Goal: Task Accomplishment & Management: Manage account settings

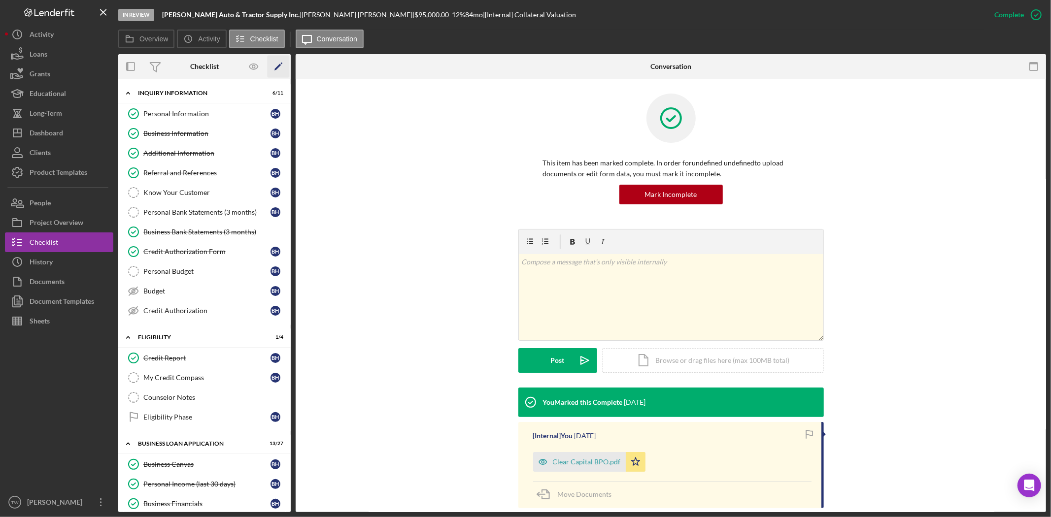
scroll to position [88, 0]
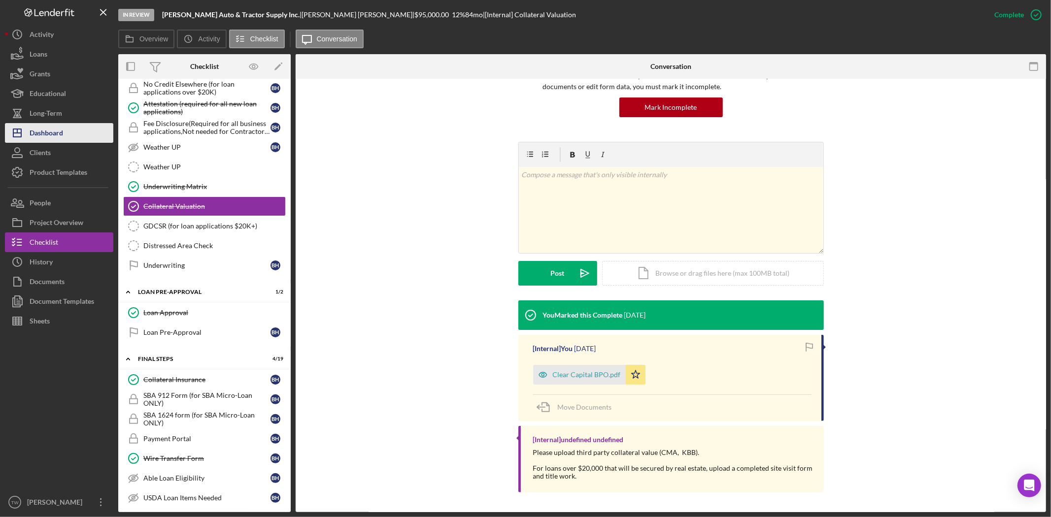
click at [51, 134] on div "Dashboard" at bounding box center [47, 134] width 34 height 22
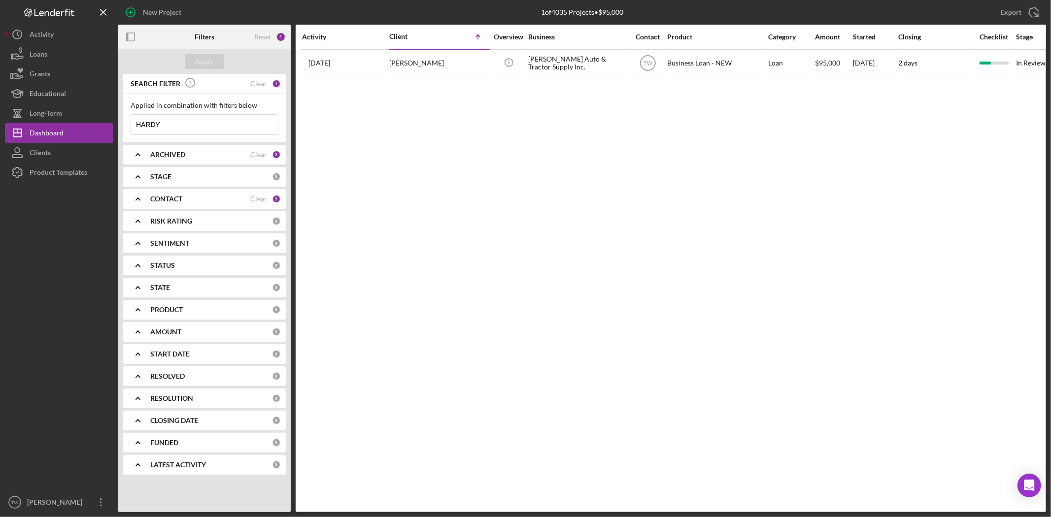
click at [225, 125] on input "HARDY" at bounding box center [204, 125] width 147 height 20
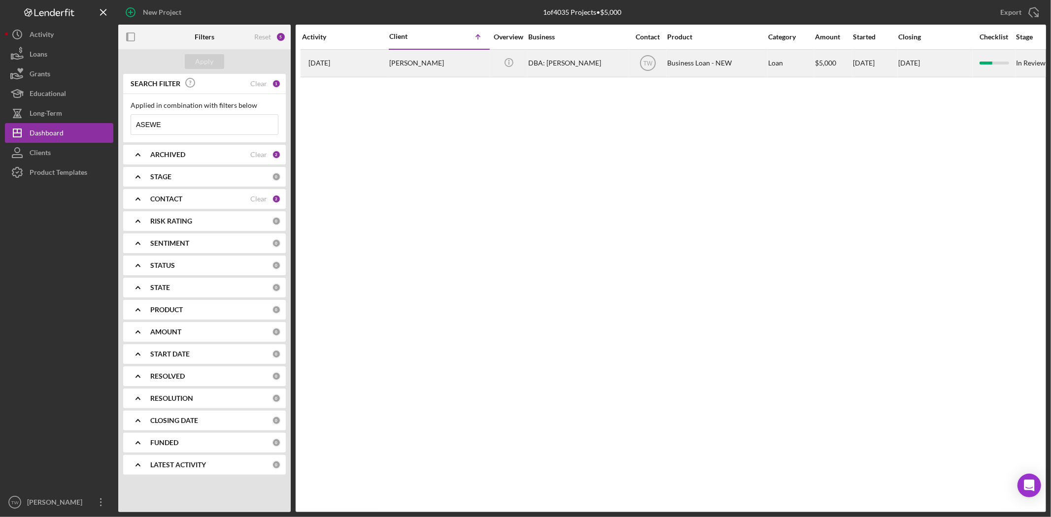
type input "ASEWE"
click at [417, 66] on div "[PERSON_NAME]" at bounding box center [438, 63] width 99 height 26
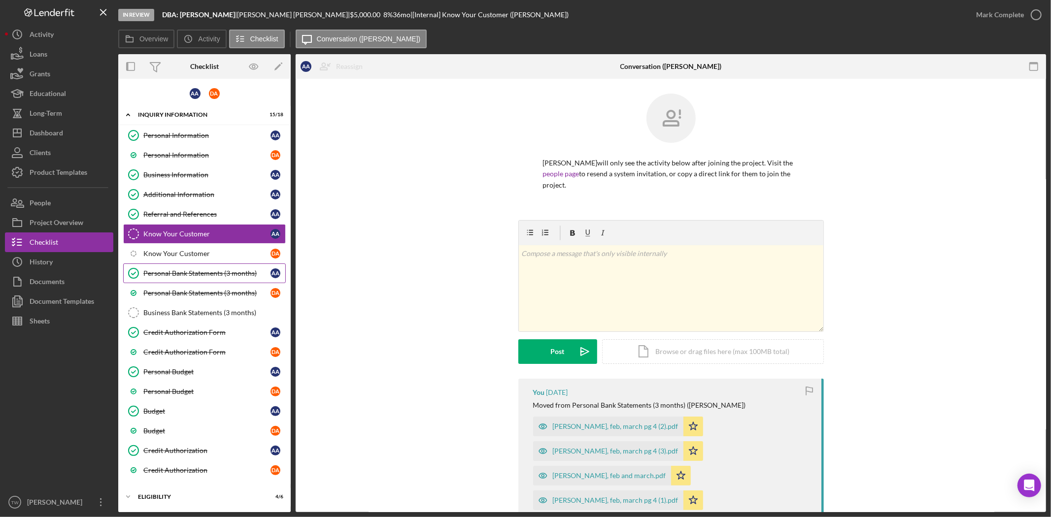
click at [209, 276] on div "Personal Bank Statements (3 months)" at bounding box center [206, 274] width 127 height 8
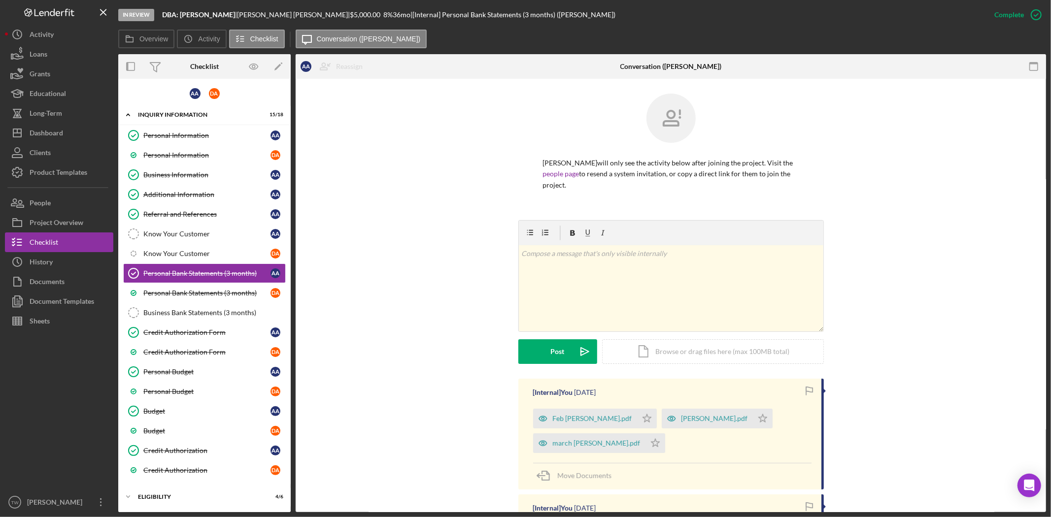
scroll to position [164, 0]
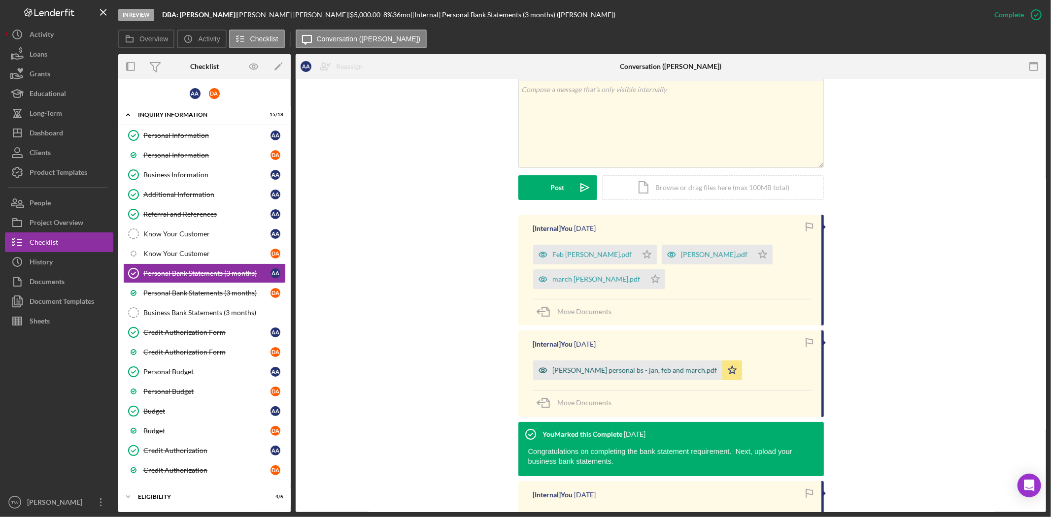
click at [603, 367] on div "[PERSON_NAME] personal bs - jan, feb and march.pdf" at bounding box center [635, 371] width 165 height 8
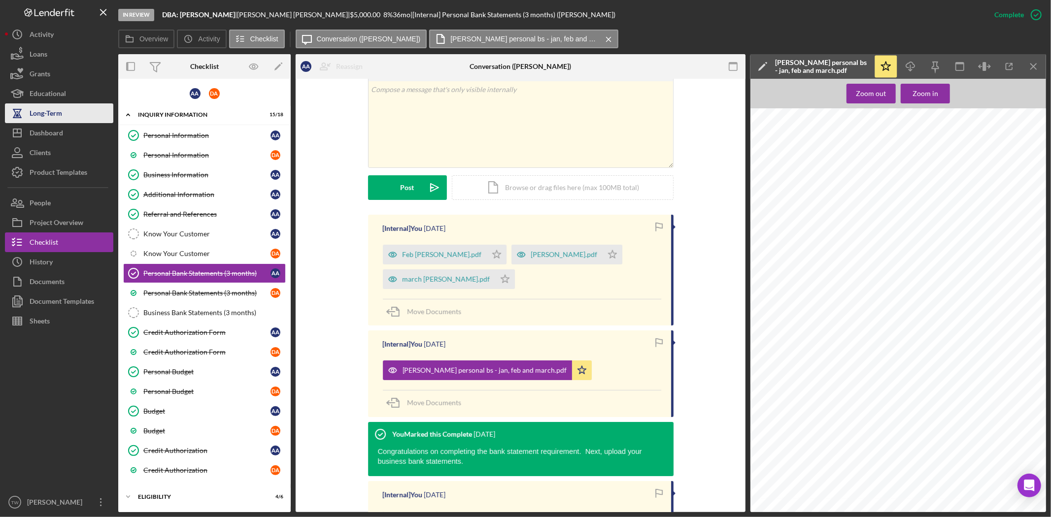
click at [58, 121] on div "Long-Term" at bounding box center [46, 114] width 33 height 22
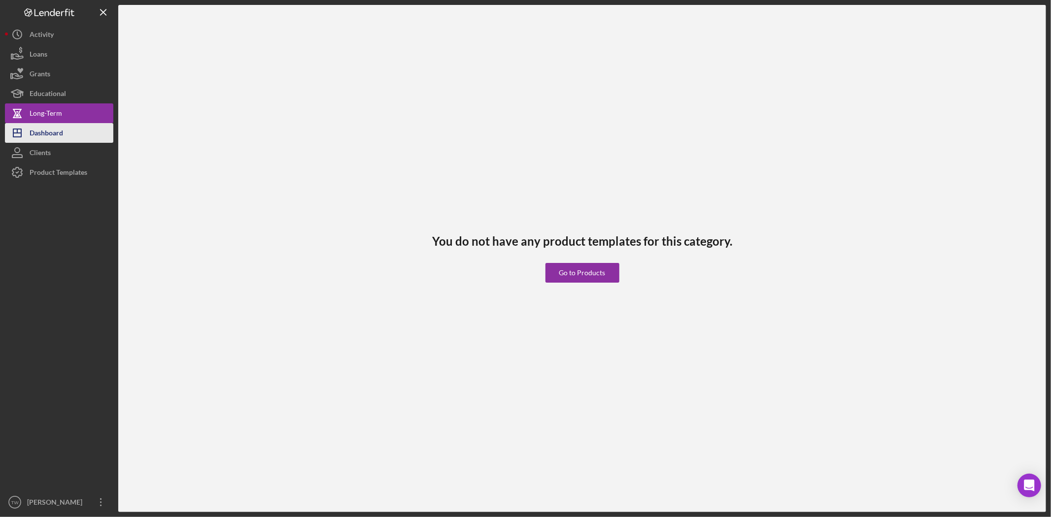
click at [55, 132] on div "Dashboard" at bounding box center [47, 134] width 34 height 22
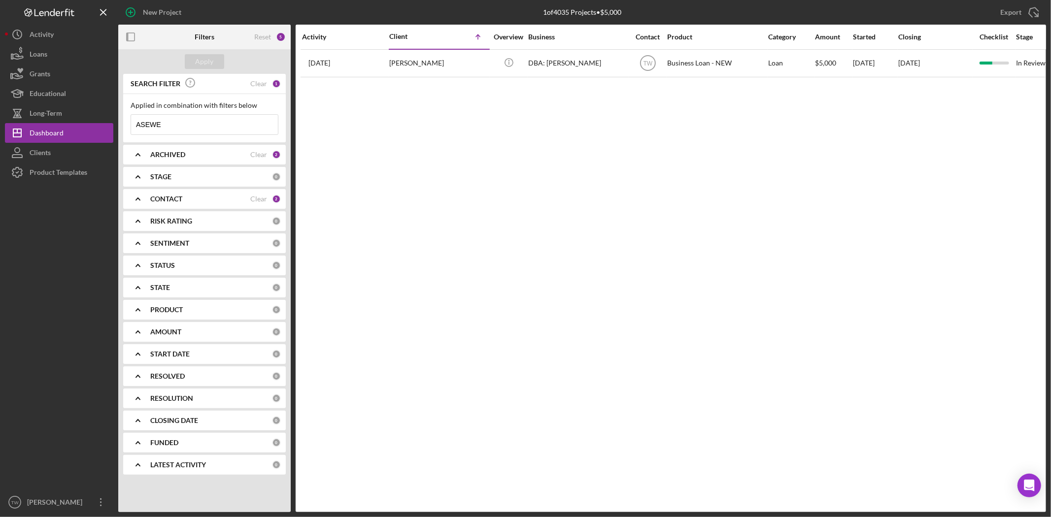
click at [157, 124] on input "ASEWE" at bounding box center [204, 125] width 147 height 20
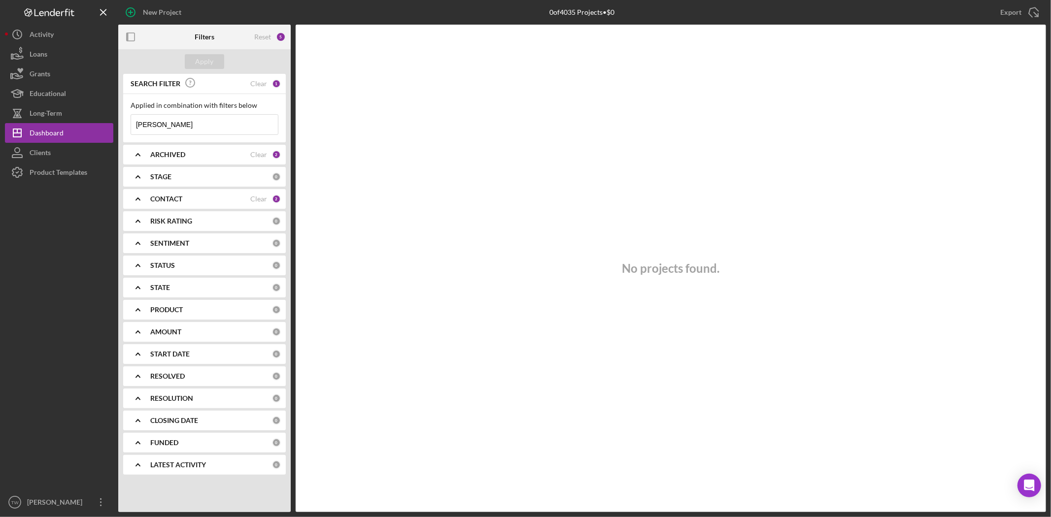
click at [208, 135] on div "[PERSON_NAME] Icon/Menu Close" at bounding box center [205, 124] width 148 height 21
click at [196, 122] on input "[PERSON_NAME]" at bounding box center [204, 125] width 147 height 20
type input "cardinal"
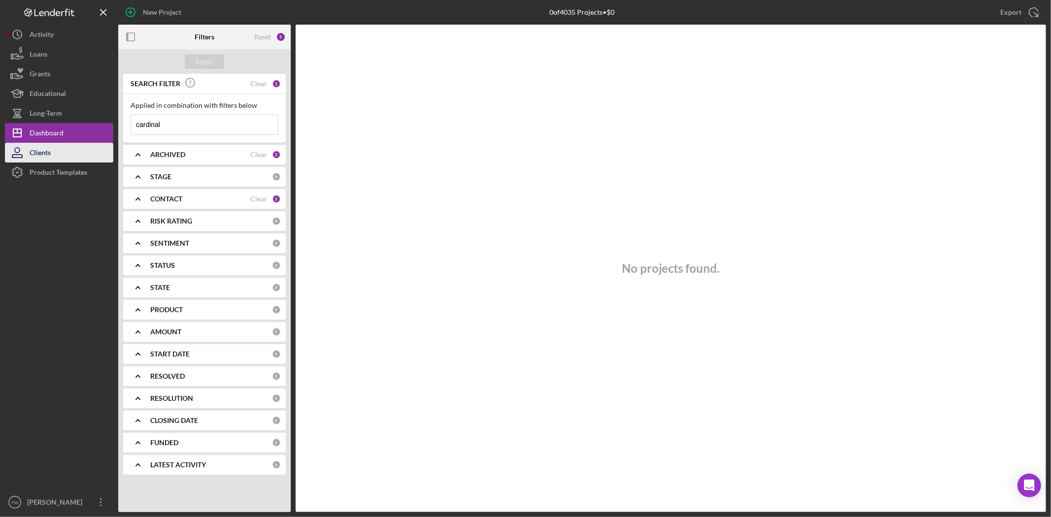
click at [67, 146] on button "Clients" at bounding box center [59, 153] width 108 height 20
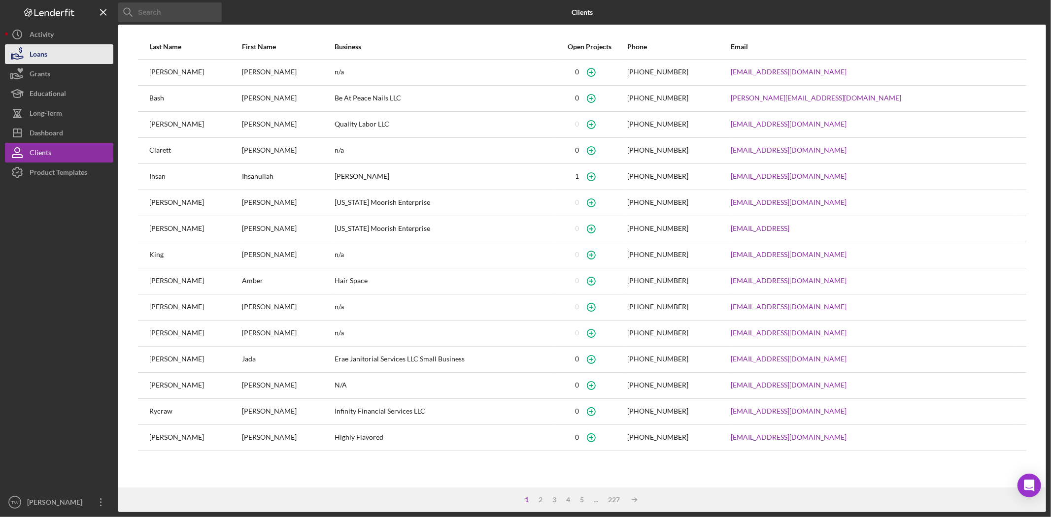
click at [66, 57] on button "Loans" at bounding box center [59, 54] width 108 height 20
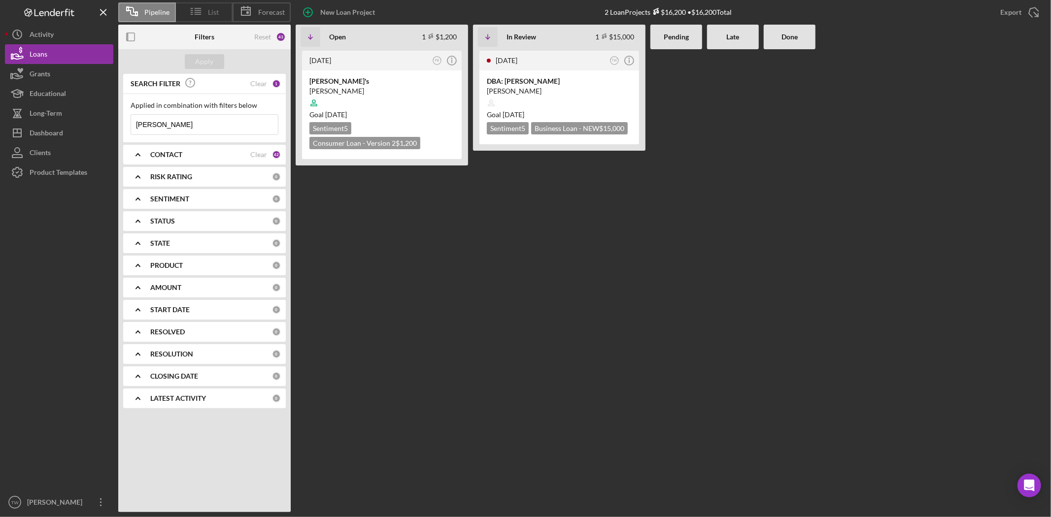
click at [209, 21] on div "List" at bounding box center [204, 12] width 57 height 20
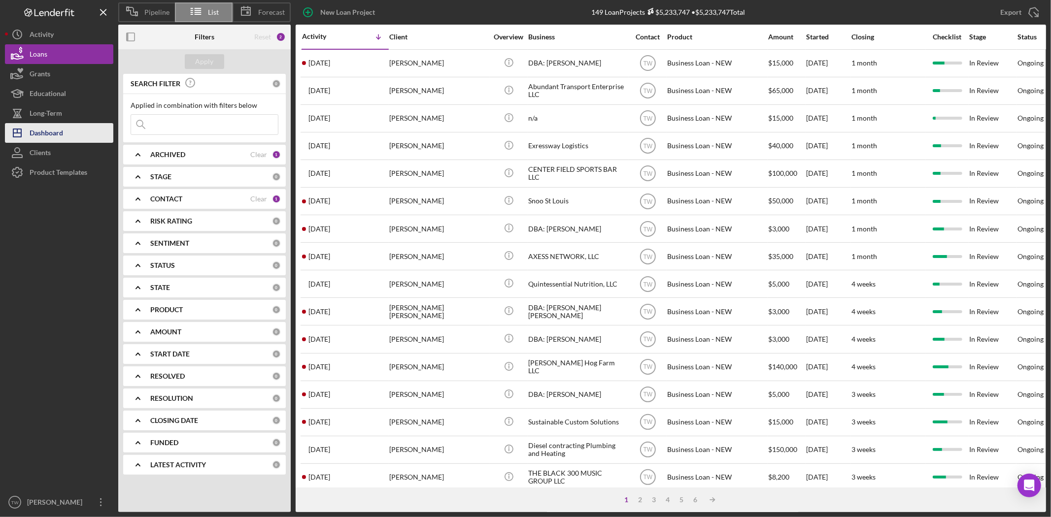
click at [56, 138] on div "Dashboard" at bounding box center [47, 134] width 34 height 22
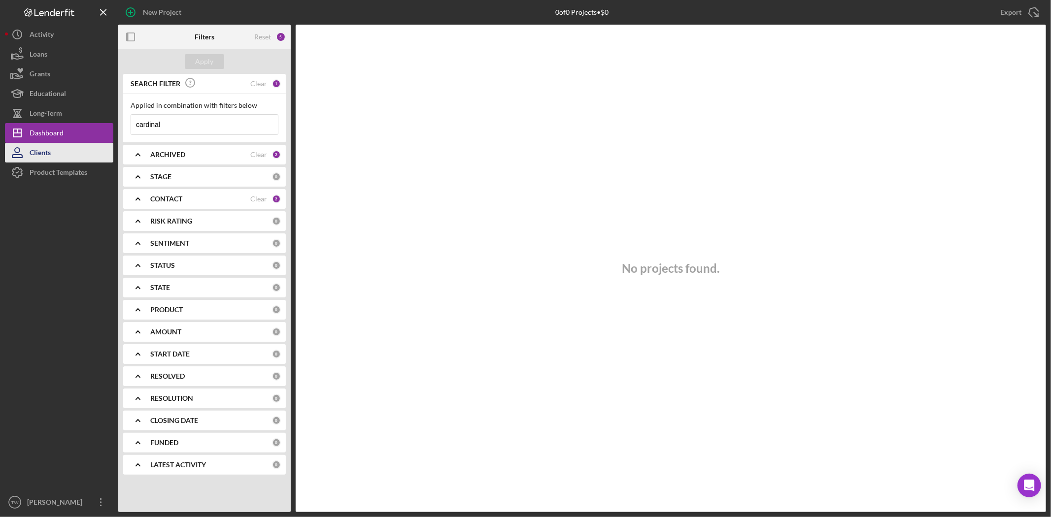
click at [51, 149] on div "New Project 0 of 0 Projects • $0 cardinal Export Icon/Export Filters Reset 5 Ap…" at bounding box center [525, 256] width 1041 height 513
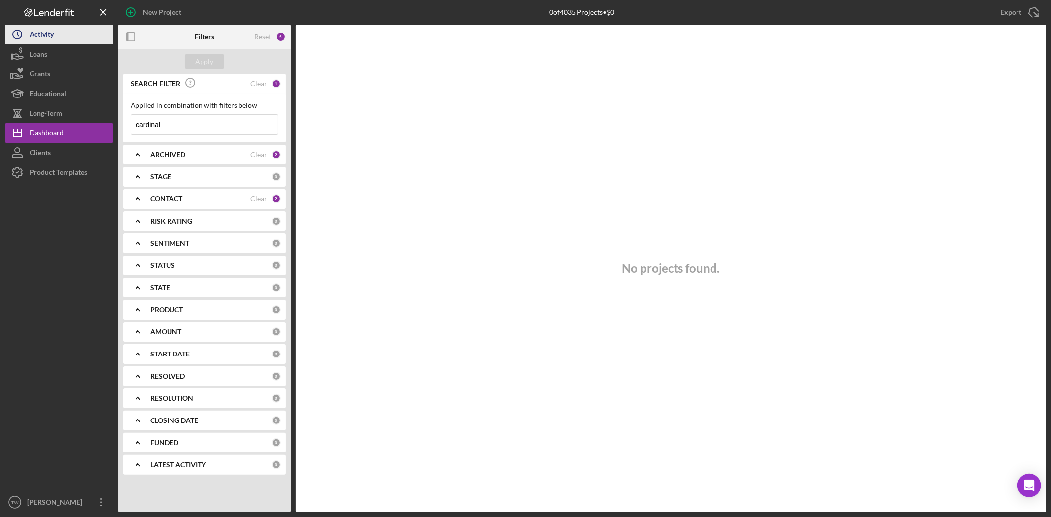
click at [51, 40] on div "Activity" at bounding box center [42, 36] width 24 height 22
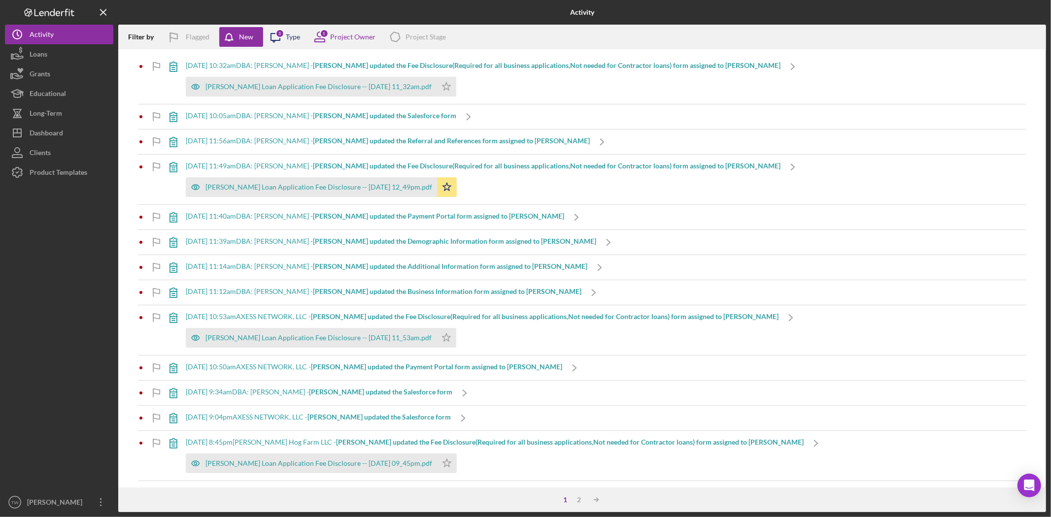
click at [289, 32] on div "Icon/Message 3 Type" at bounding box center [281, 37] width 37 height 25
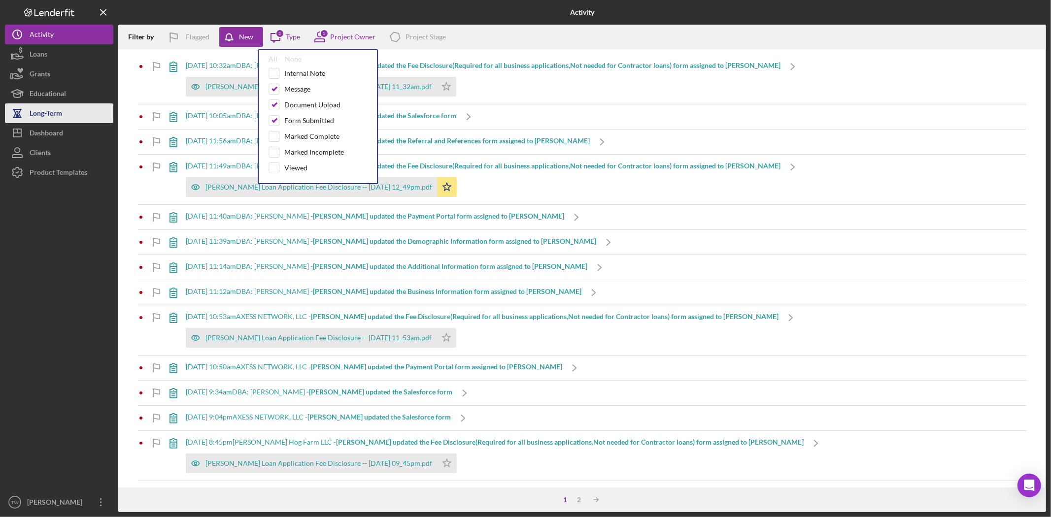
click at [52, 111] on div "Long-Term" at bounding box center [46, 114] width 33 height 22
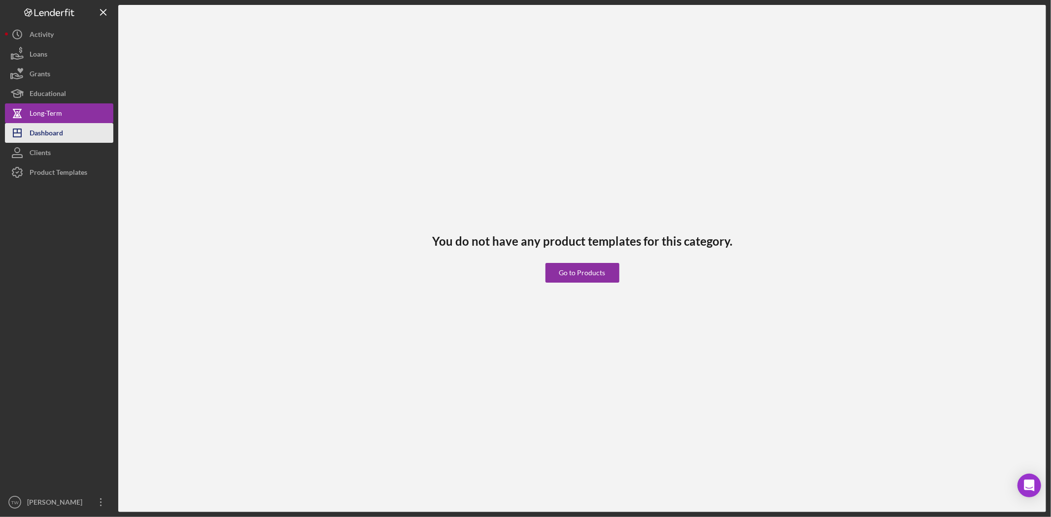
click at [60, 136] on div "Dashboard" at bounding box center [47, 134] width 34 height 22
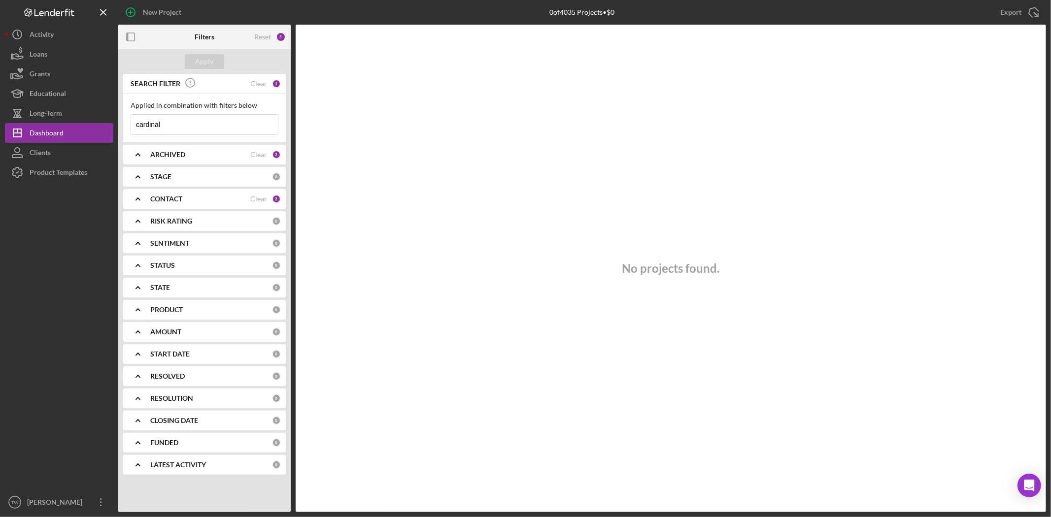
click at [48, 156] on div "Clients" at bounding box center [40, 154] width 21 height 22
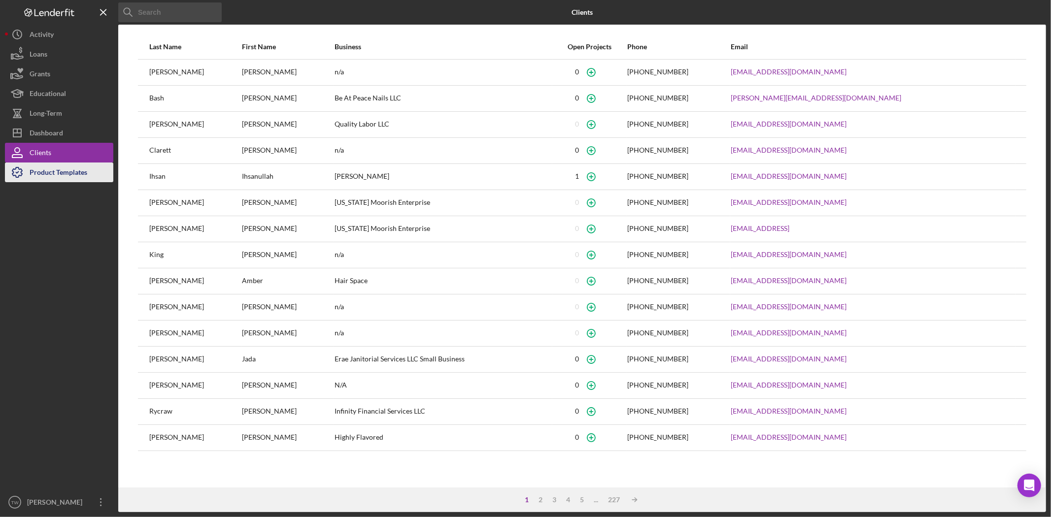
click at [60, 176] on div "Product Templates" at bounding box center [59, 174] width 58 height 22
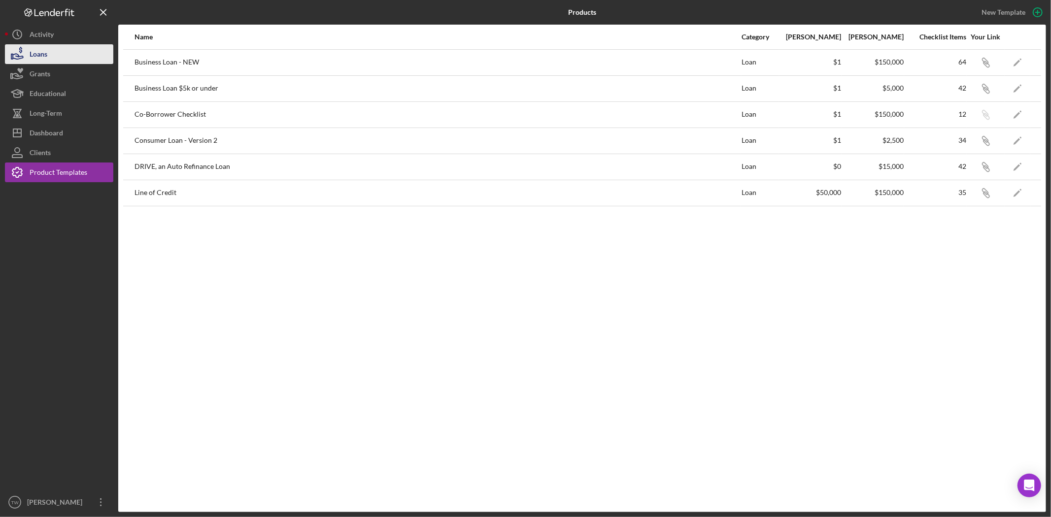
click at [47, 58] on div "Loans" at bounding box center [39, 55] width 18 height 22
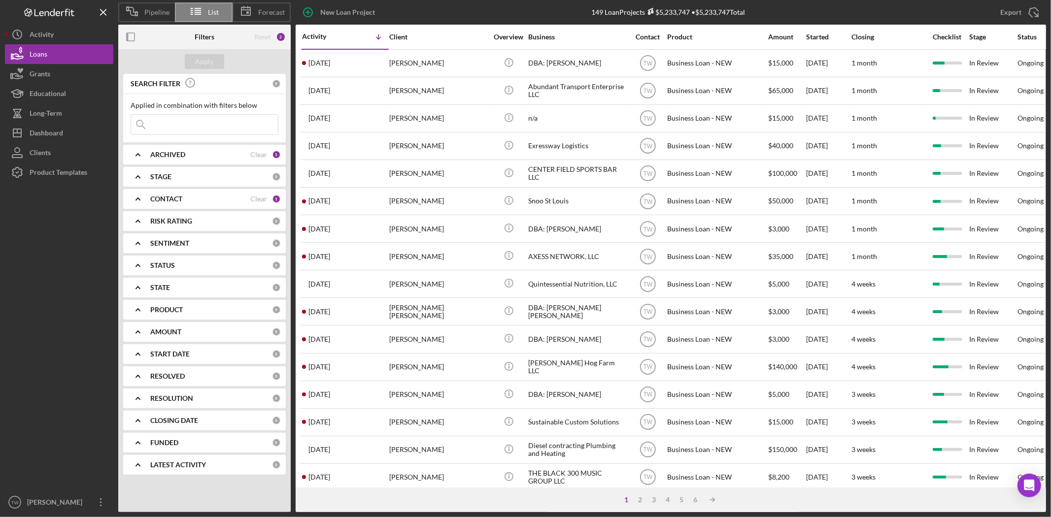
click at [148, 198] on icon "Icon/Expander" at bounding box center [138, 199] width 25 height 25
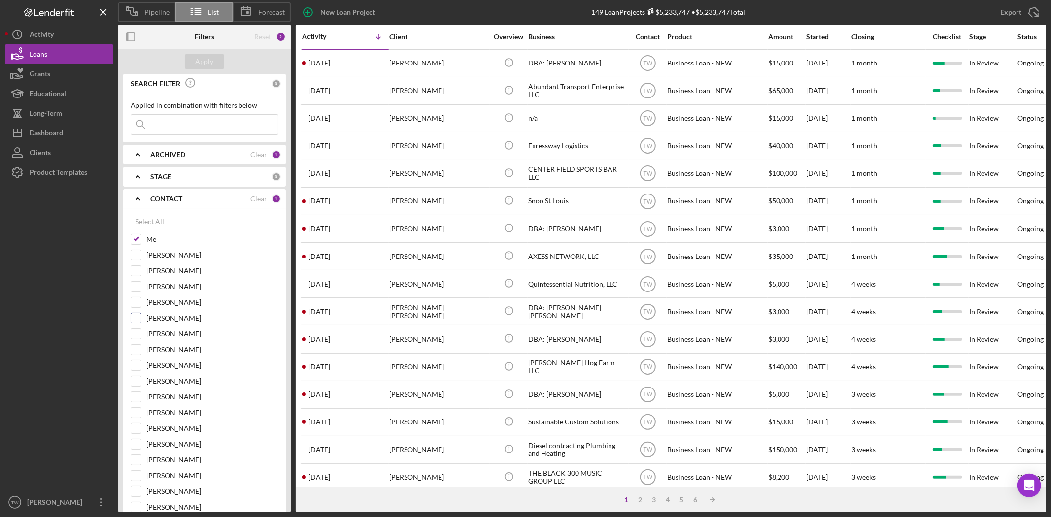
scroll to position [109, 0]
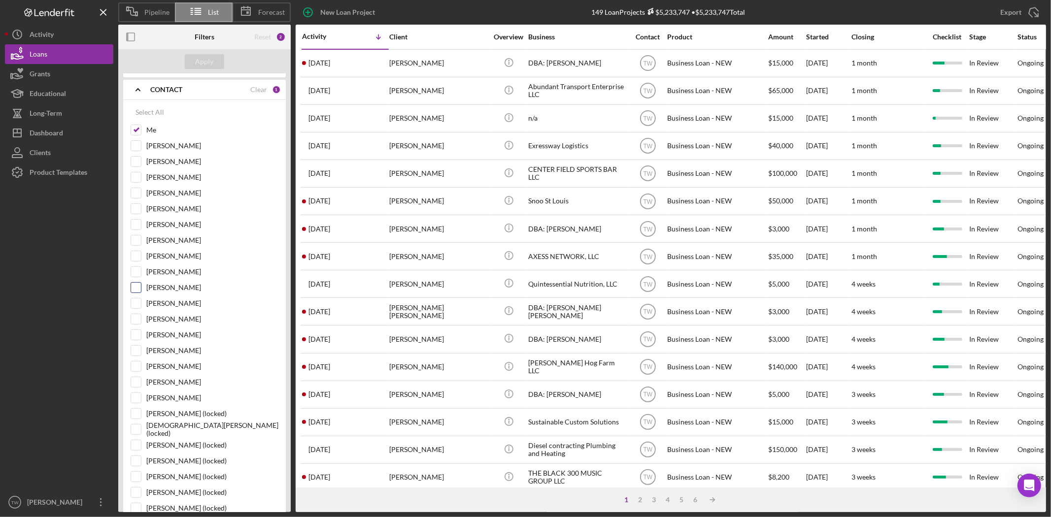
click at [139, 287] on input "[PERSON_NAME]" at bounding box center [136, 288] width 10 height 10
checkbox input "true"
click at [139, 338] on input "[PERSON_NAME]" at bounding box center [136, 335] width 10 height 10
checkbox input "true"
click at [138, 255] on input "[PERSON_NAME]" at bounding box center [136, 256] width 10 height 10
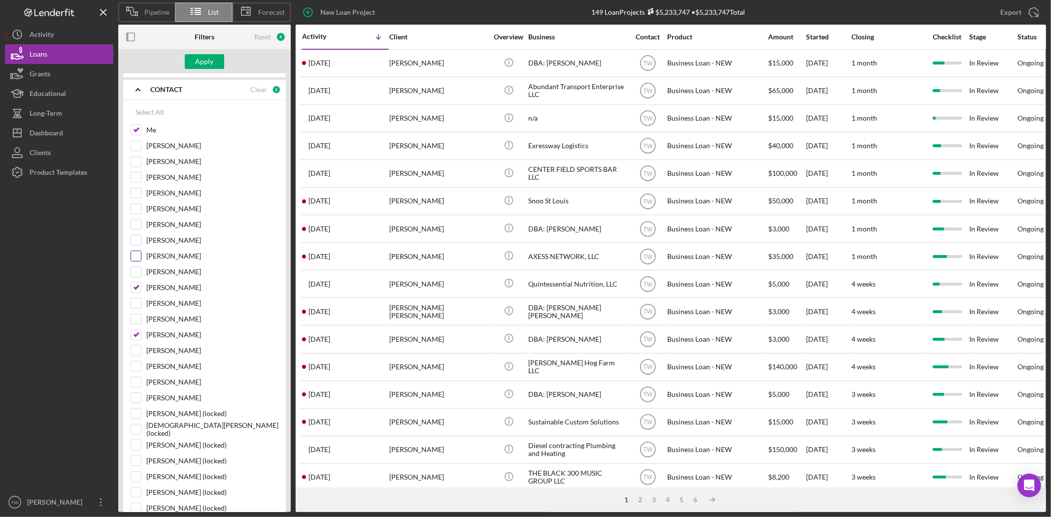
checkbox input "true"
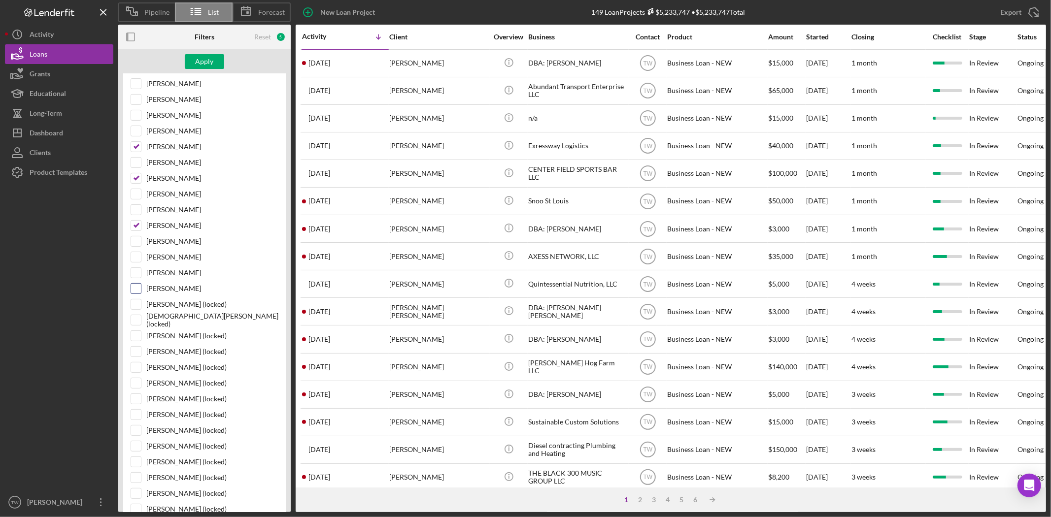
click at [136, 293] on input "[PERSON_NAME]" at bounding box center [136, 289] width 10 height 10
checkbox input "true"
click at [206, 63] on div "Apply" at bounding box center [205, 61] width 18 height 15
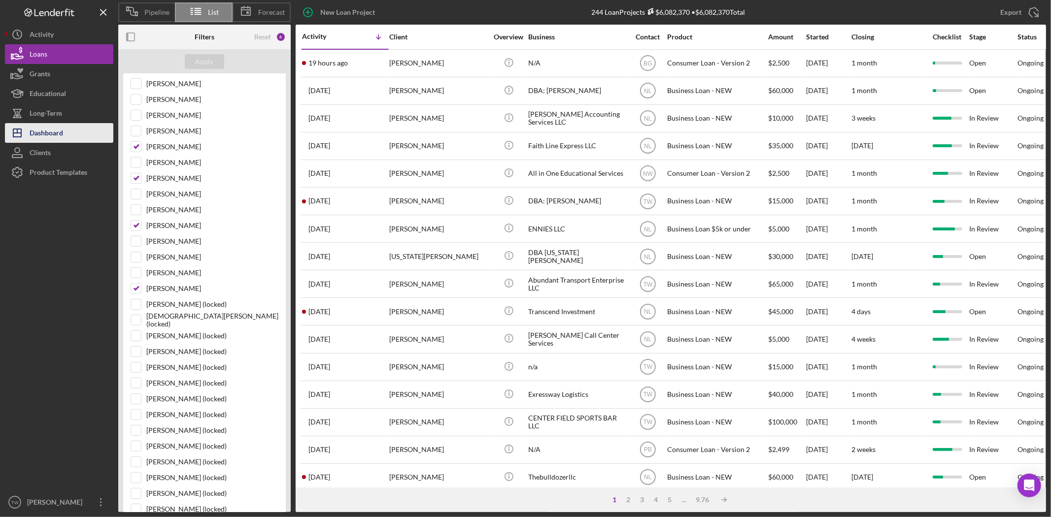
click at [56, 126] on div "Dashboard" at bounding box center [47, 134] width 34 height 22
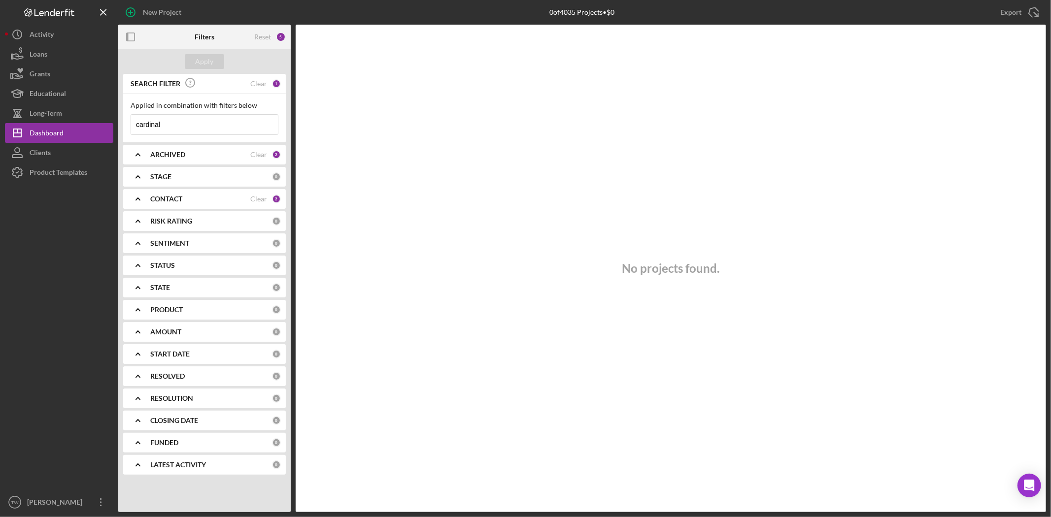
click at [217, 130] on input "cardinal" at bounding box center [204, 125] width 147 height 20
click at [189, 122] on input "cardinal" at bounding box center [204, 125] width 147 height 20
type input "[PERSON_NAME]"
click at [44, 149] on div "Clients" at bounding box center [40, 154] width 21 height 22
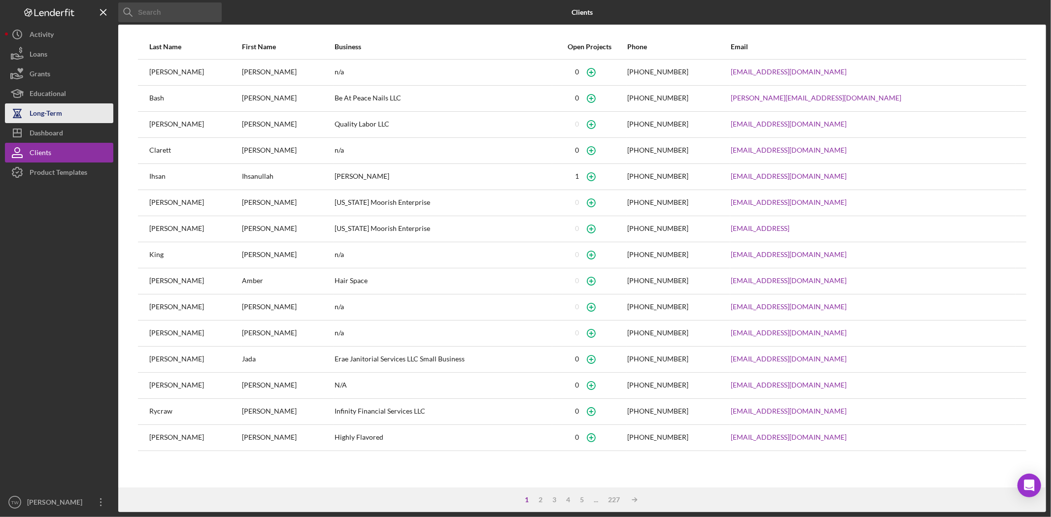
click at [45, 109] on div "Long-Term" at bounding box center [46, 114] width 33 height 22
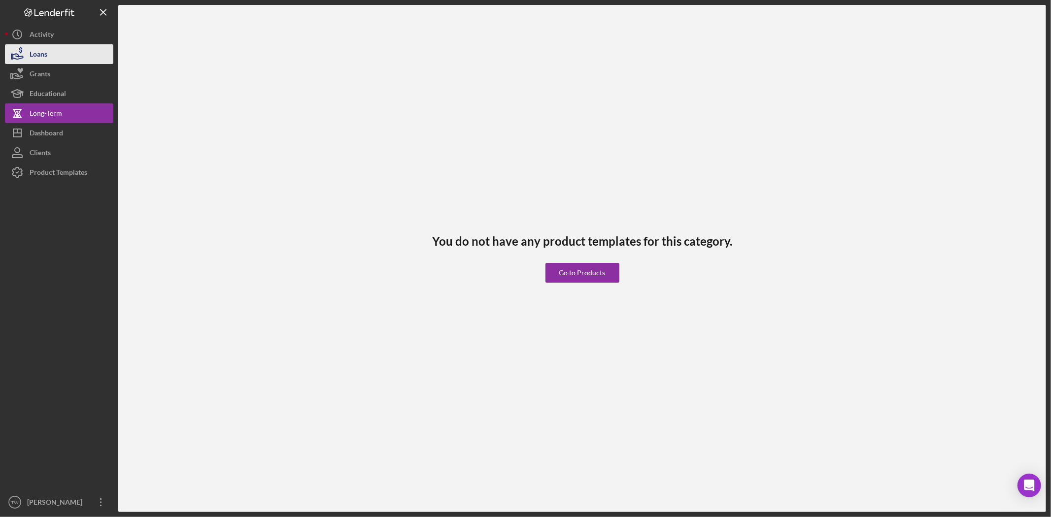
click at [45, 52] on div "Loans" at bounding box center [39, 55] width 18 height 22
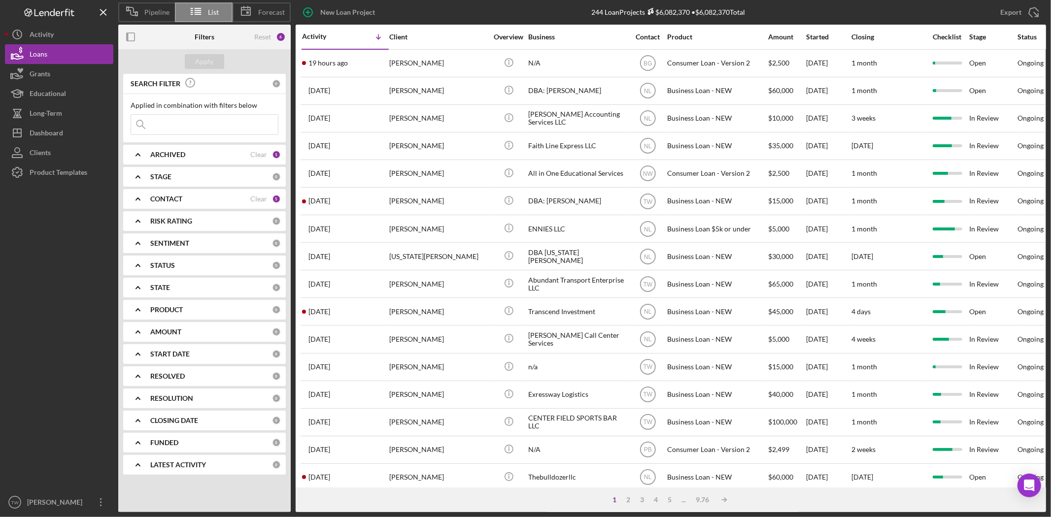
click at [150, 193] on div "CONTACT Clear 5" at bounding box center [215, 199] width 131 height 20
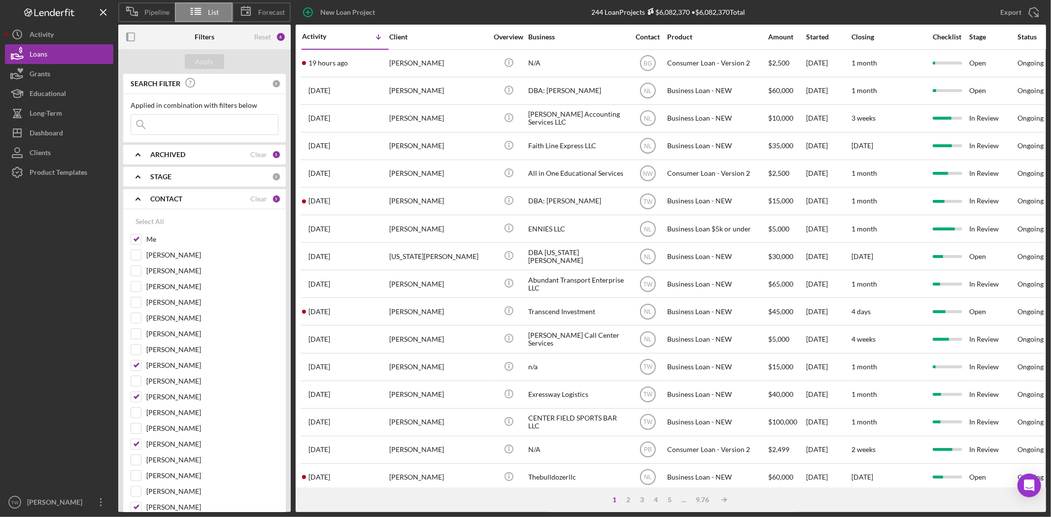
click at [190, 126] on input at bounding box center [204, 125] width 147 height 20
click at [188, 121] on input at bounding box center [204, 125] width 147 height 20
click at [65, 339] on div at bounding box center [59, 337] width 108 height 310
click at [49, 125] on div "Dashboard" at bounding box center [47, 134] width 34 height 22
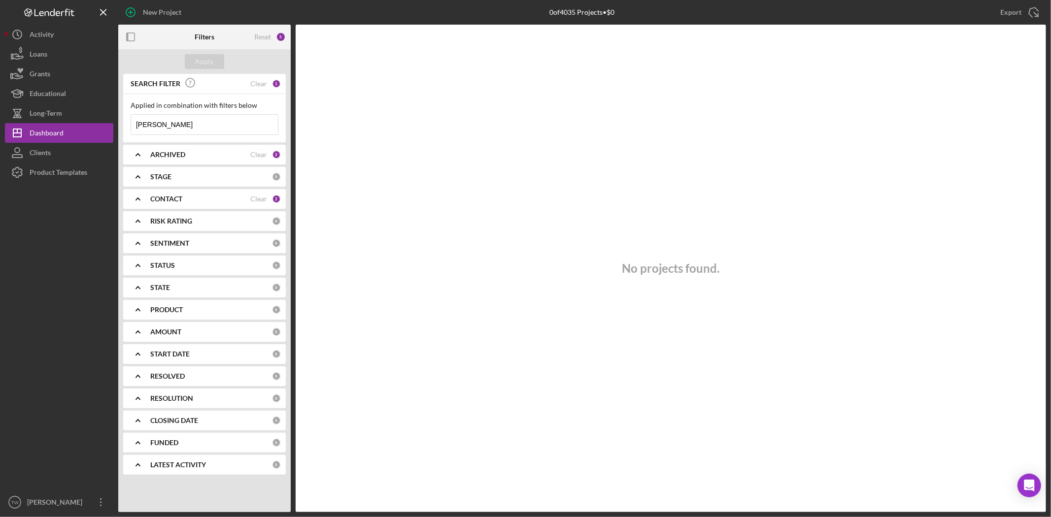
click at [175, 130] on input "[PERSON_NAME]" at bounding box center [204, 125] width 147 height 20
type input "cardinal"
click at [146, 196] on icon "Icon/Expander" at bounding box center [138, 199] width 25 height 25
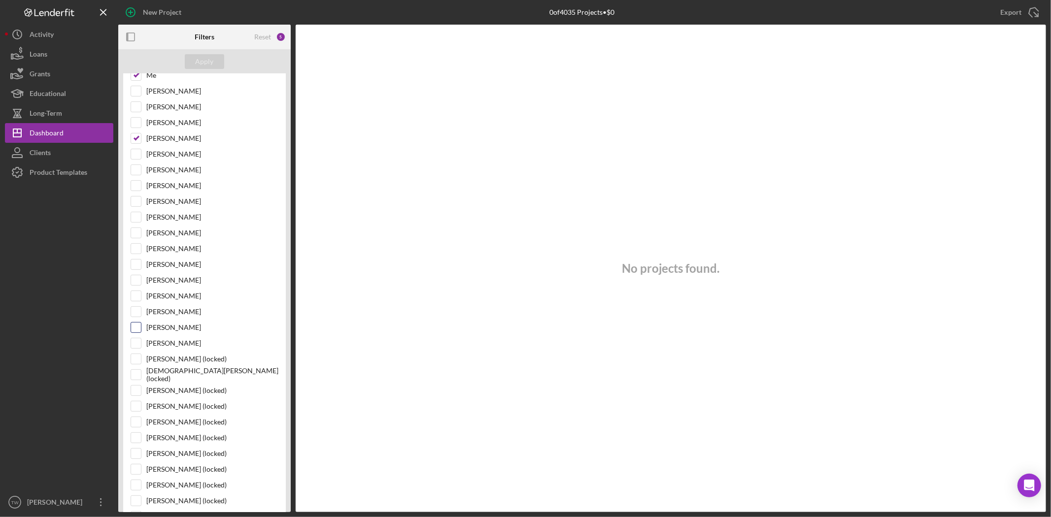
scroll to position [55, 0]
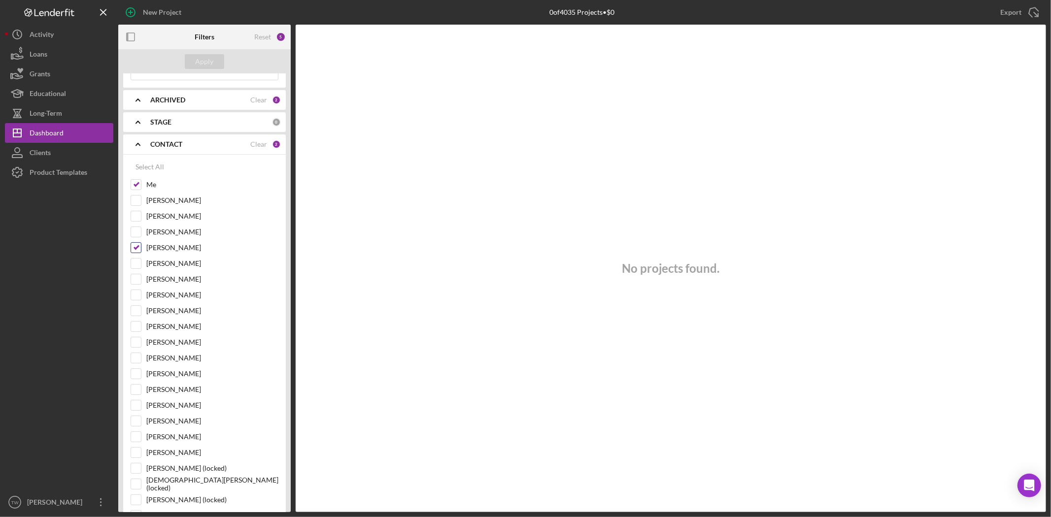
click at [159, 249] on label "[PERSON_NAME]" at bounding box center [212, 248] width 132 height 10
click at [141, 249] on input "[PERSON_NAME]" at bounding box center [136, 248] width 10 height 10
checkbox input "false"
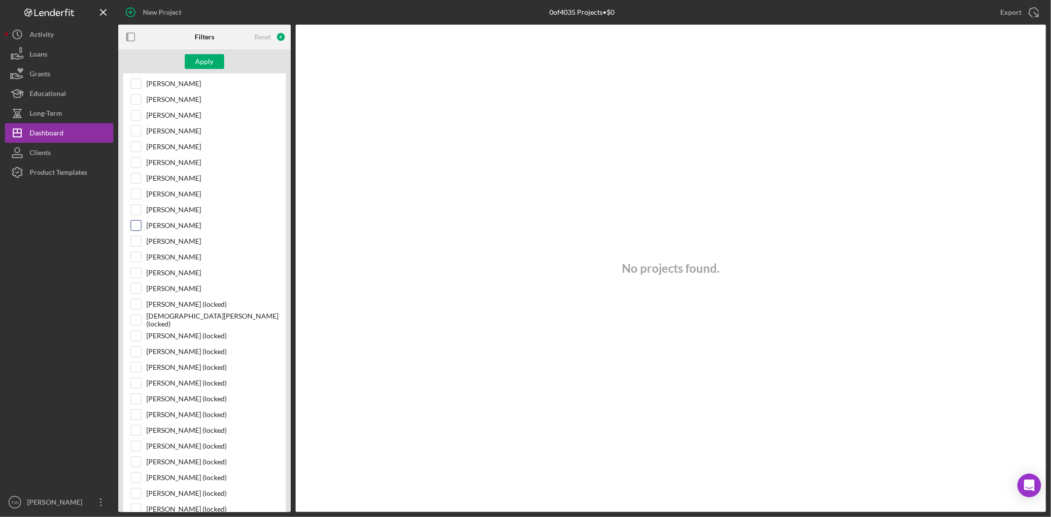
scroll to position [164, 0]
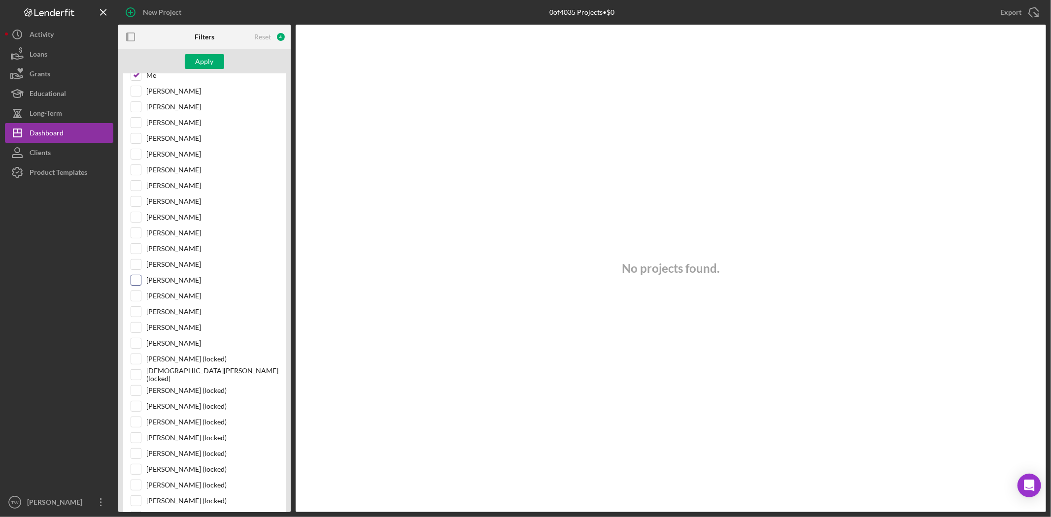
click at [151, 235] on label "[PERSON_NAME]" at bounding box center [212, 233] width 132 height 10
click at [141, 235] on input "[PERSON_NAME]" at bounding box center [136, 233] width 10 height 10
checkbox input "true"
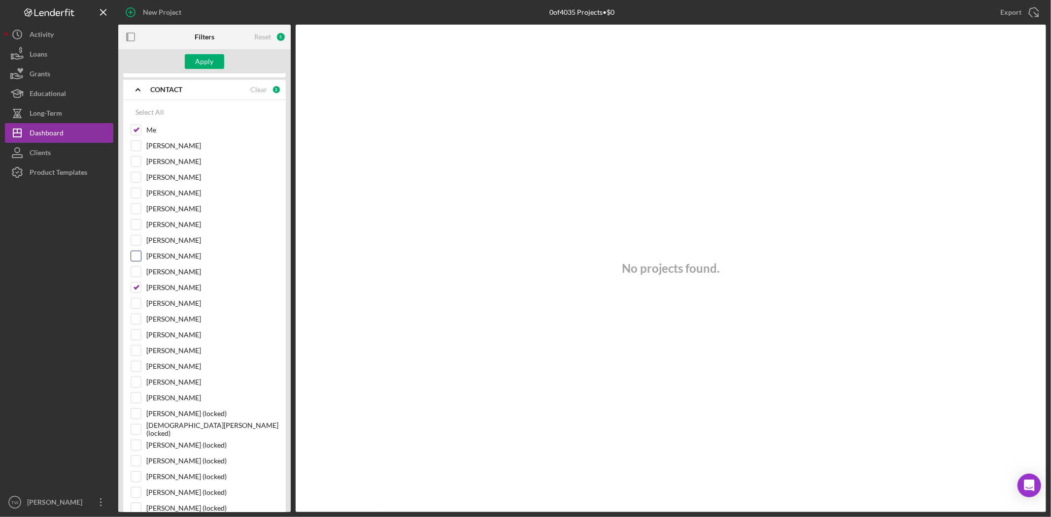
click at [178, 259] on label "[PERSON_NAME]" at bounding box center [212, 256] width 132 height 10
click at [141, 259] on input "[PERSON_NAME]" at bounding box center [136, 256] width 10 height 10
checkbox input "true"
click at [167, 339] on label "[PERSON_NAME]" at bounding box center [212, 335] width 132 height 10
click at [141, 339] on input "[PERSON_NAME]" at bounding box center [136, 335] width 10 height 10
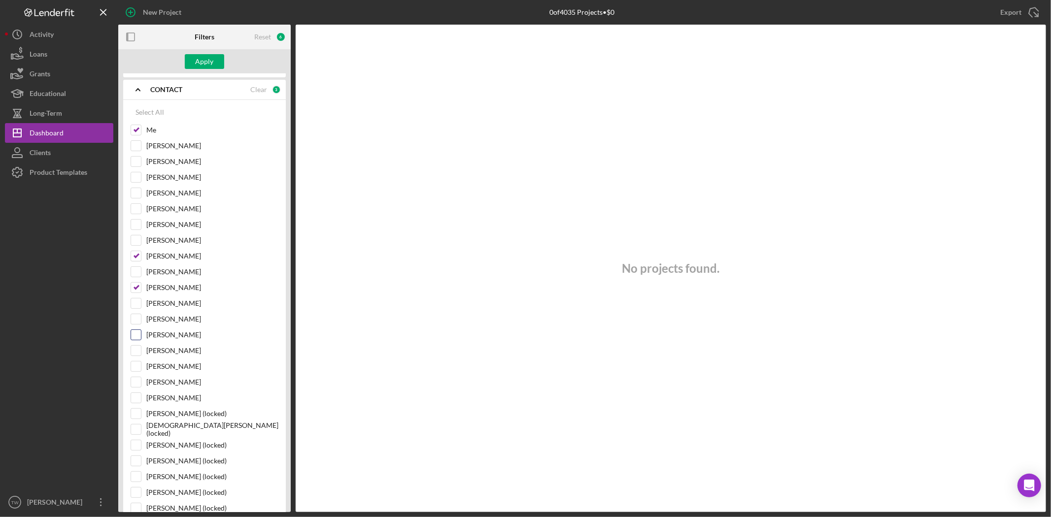
checkbox input "true"
click at [166, 402] on label "[PERSON_NAME]" at bounding box center [212, 398] width 132 height 10
click at [141, 402] on input "[PERSON_NAME]" at bounding box center [136, 398] width 10 height 10
checkbox input "true"
click at [211, 68] on div "Apply" at bounding box center [205, 61] width 18 height 15
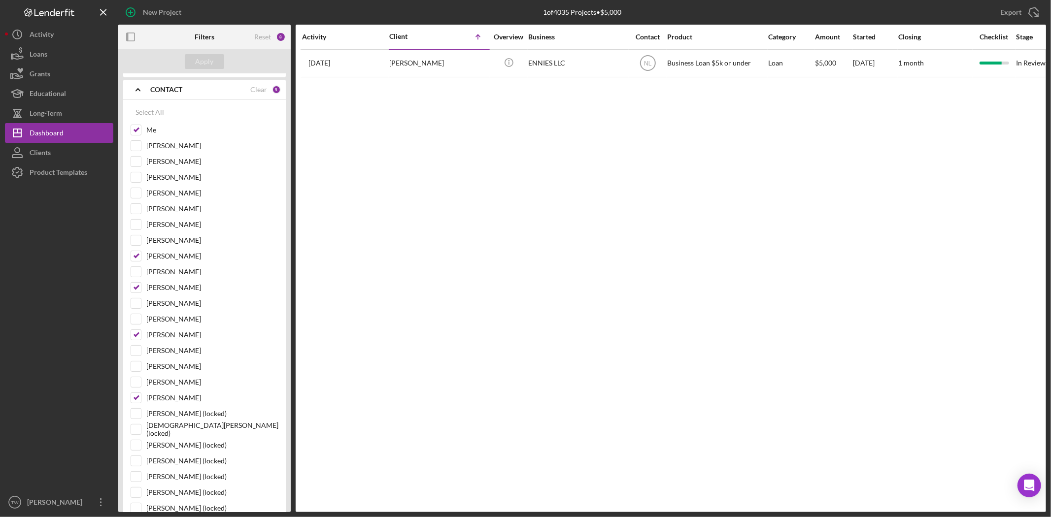
scroll to position [0, 0]
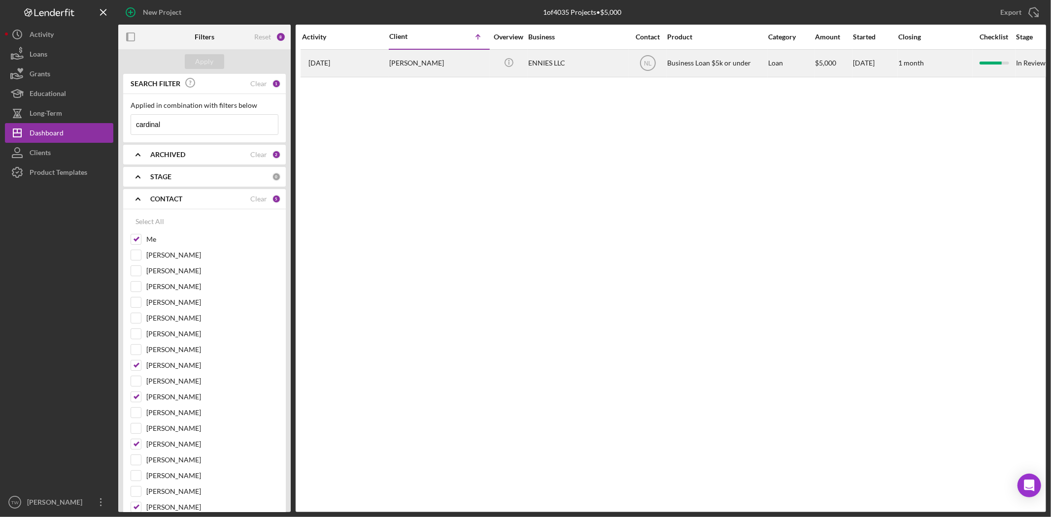
click at [400, 67] on div "[PERSON_NAME]" at bounding box center [438, 63] width 99 height 26
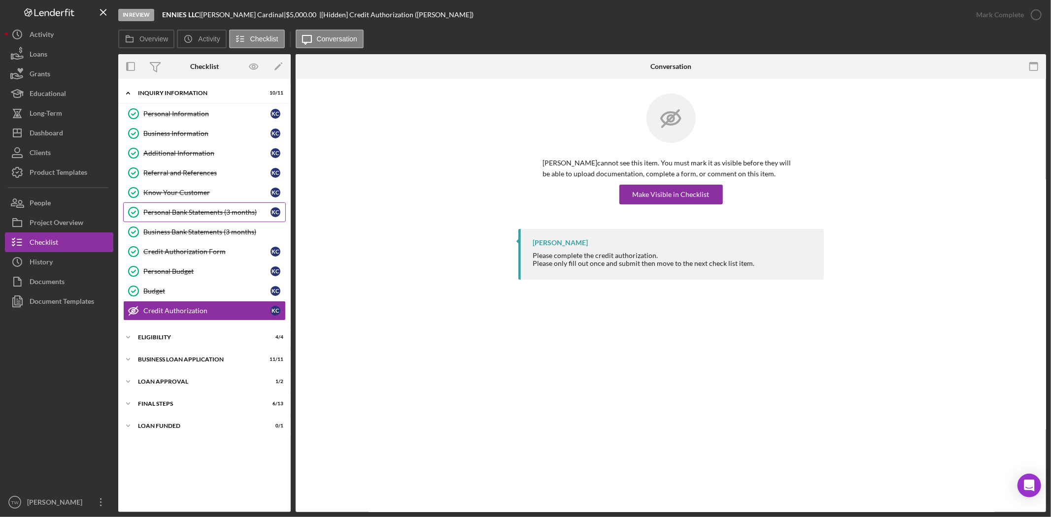
click at [207, 218] on link "Personal Bank Statements (3 months) Personal Bank Statements (3 months) K C" at bounding box center [204, 213] width 163 height 20
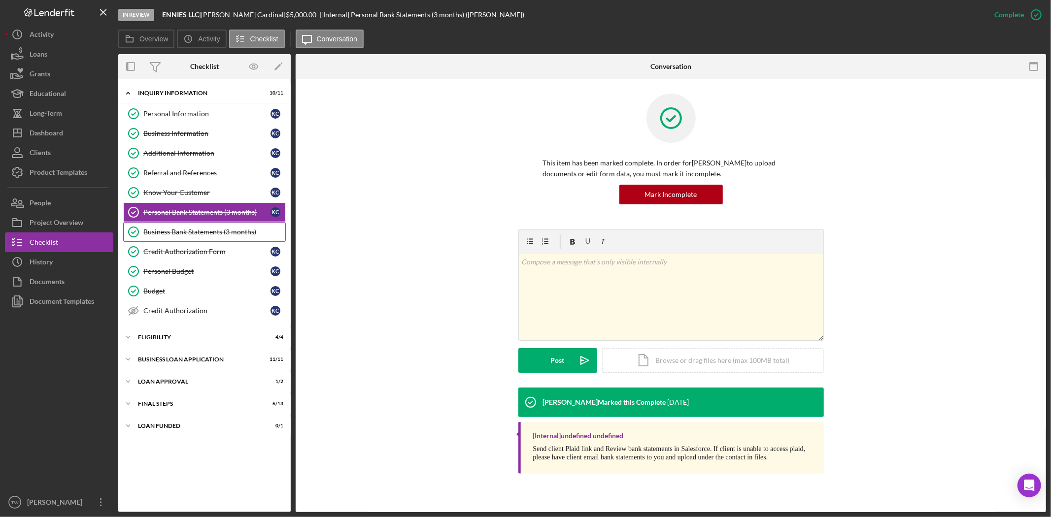
drag, startPoint x: 205, startPoint y: 230, endPoint x: 330, endPoint y: 260, distance: 129.2
click at [205, 229] on div "Business Bank Statements (3 months)" at bounding box center [214, 232] width 142 height 8
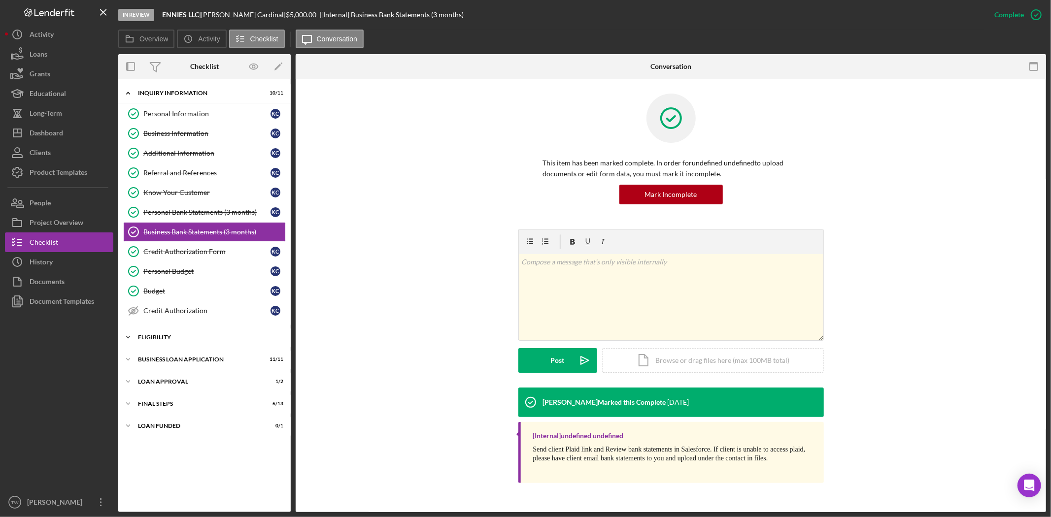
click at [154, 338] on div "Eligibility" at bounding box center [208, 338] width 140 height 6
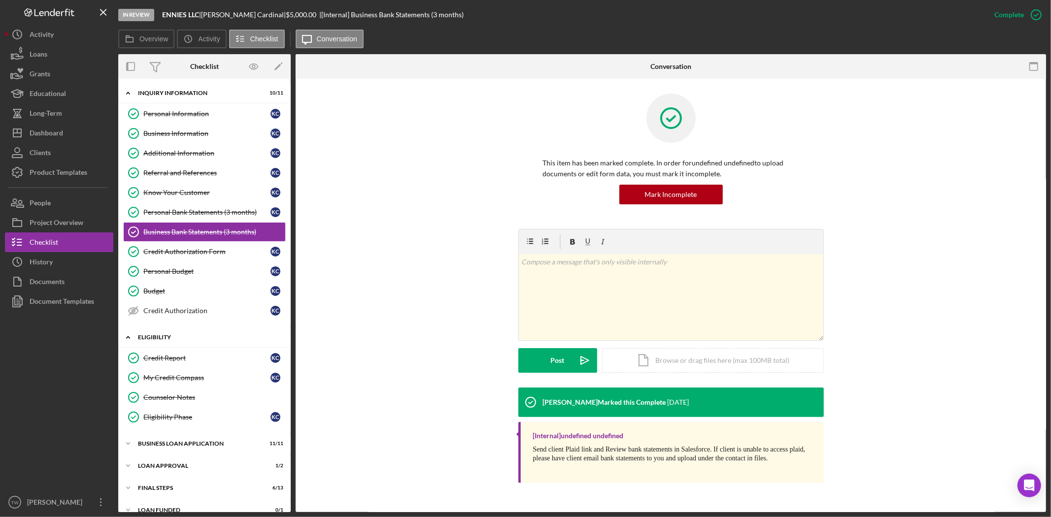
scroll to position [15, 0]
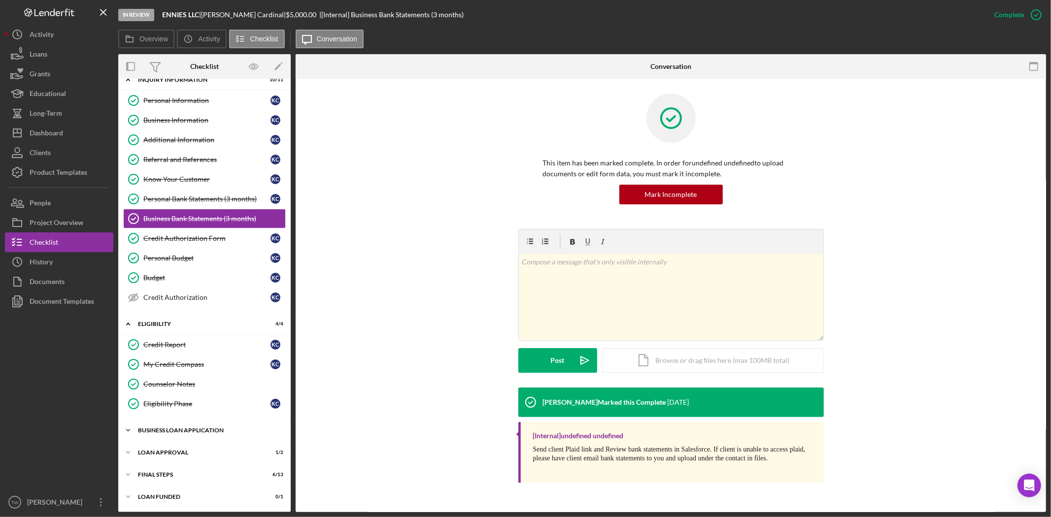
click at [163, 434] on div "Icon/Expander BUSINESS LOAN APPLICATION 11 / 11" at bounding box center [204, 431] width 172 height 20
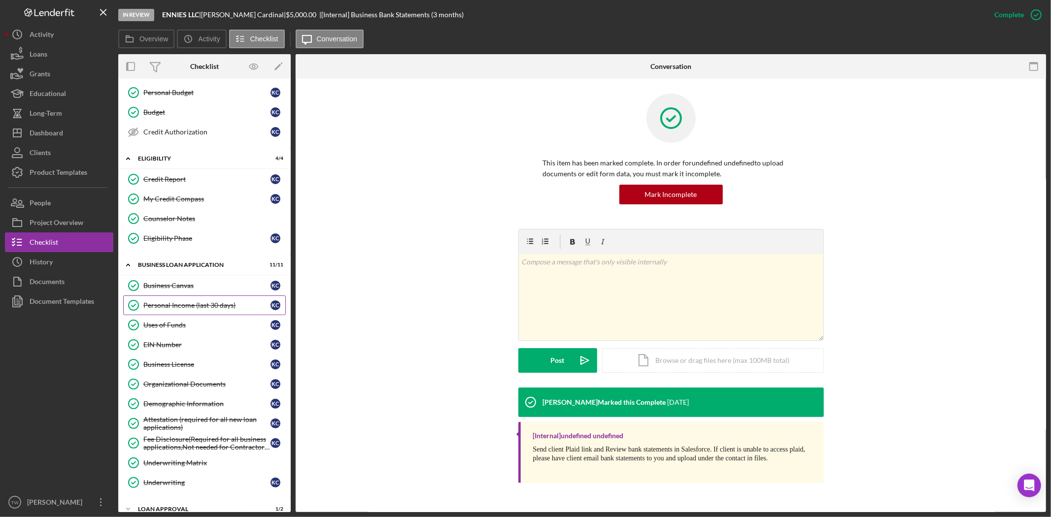
scroll to position [234, 0]
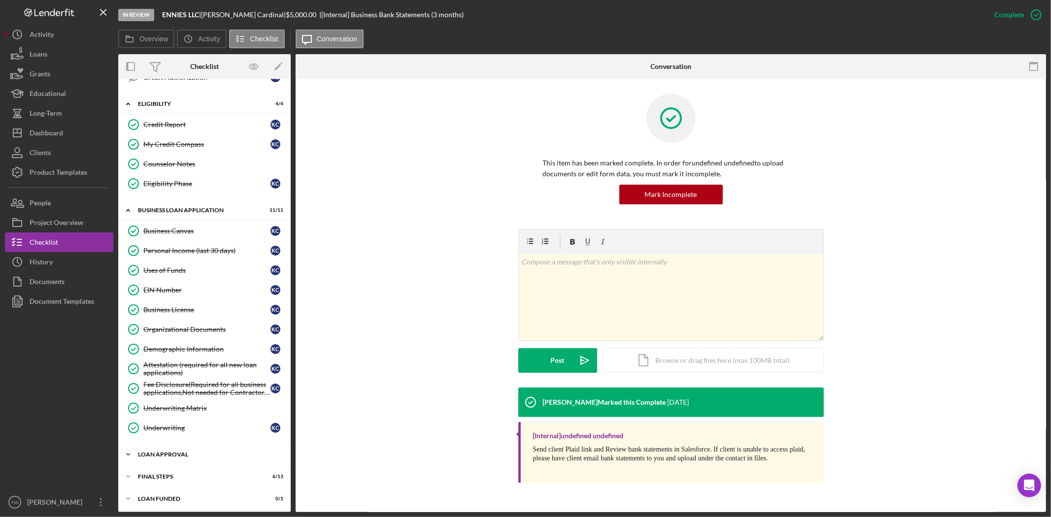
click at [175, 461] on div "Icon/Expander Loan Approval 1 / 2" at bounding box center [204, 455] width 172 height 20
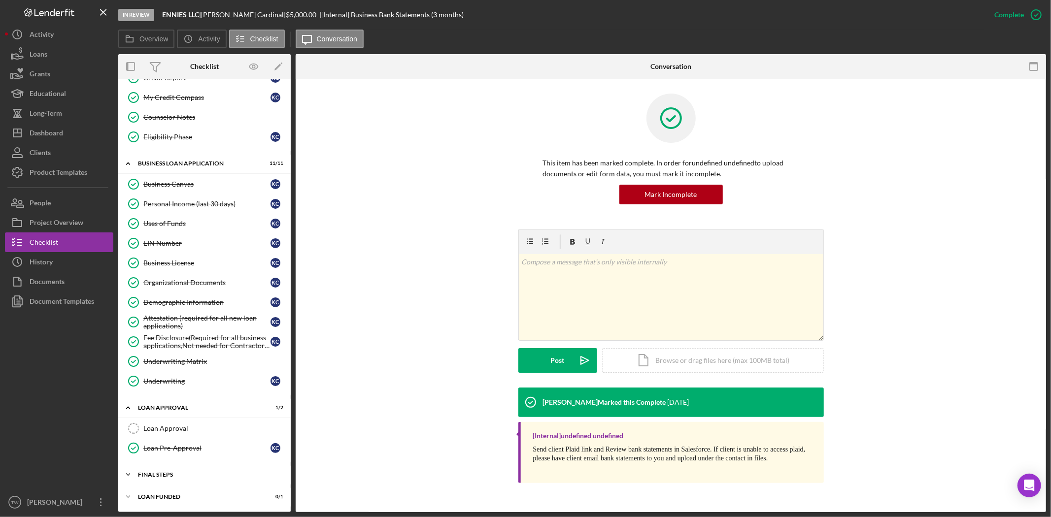
click at [176, 483] on div "Icon/Expander Final Steps 6 / 13" at bounding box center [204, 475] width 172 height 20
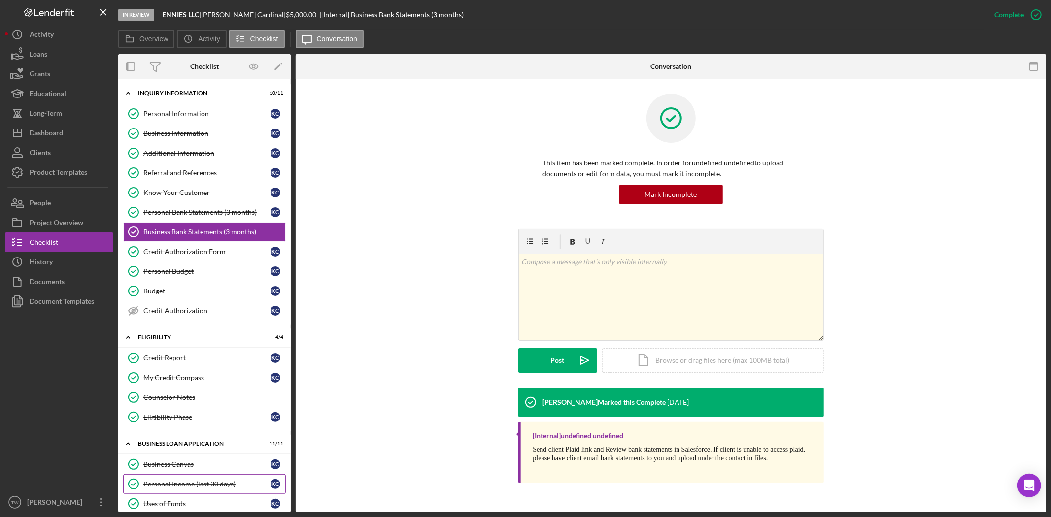
scroll to position [109, 0]
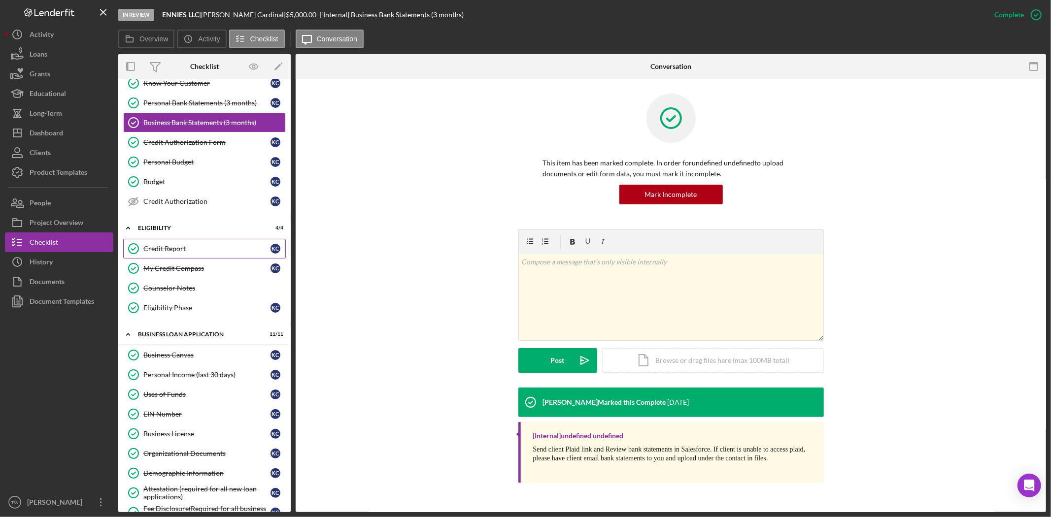
click at [219, 242] on link "Credit Report Credit Report K C" at bounding box center [204, 249] width 163 height 20
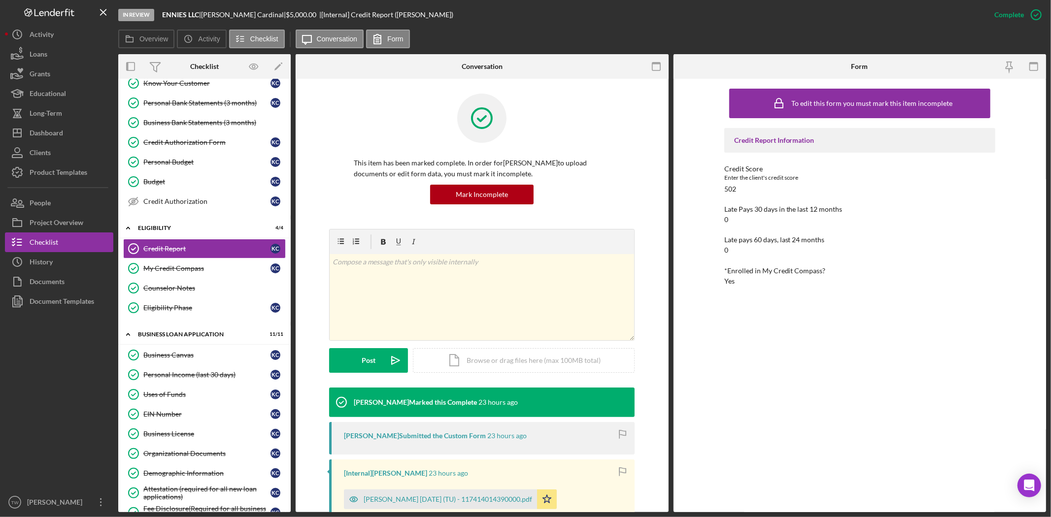
scroll to position [147, 0]
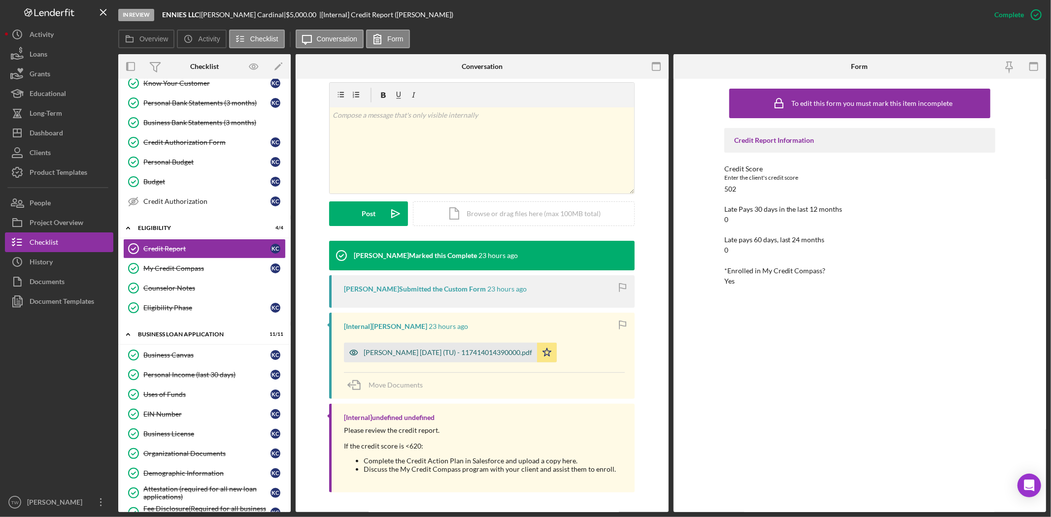
click at [425, 352] on div "[PERSON_NAME] [DATE] (TU) - 117414014390000.pdf" at bounding box center [448, 353] width 169 height 8
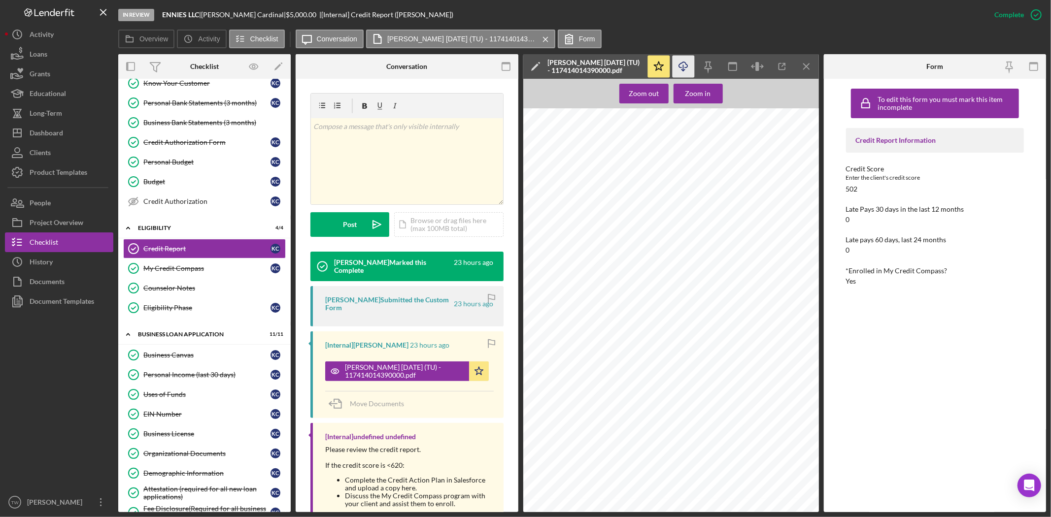
click at [679, 65] on icon "Icon/Download" at bounding box center [683, 67] width 22 height 22
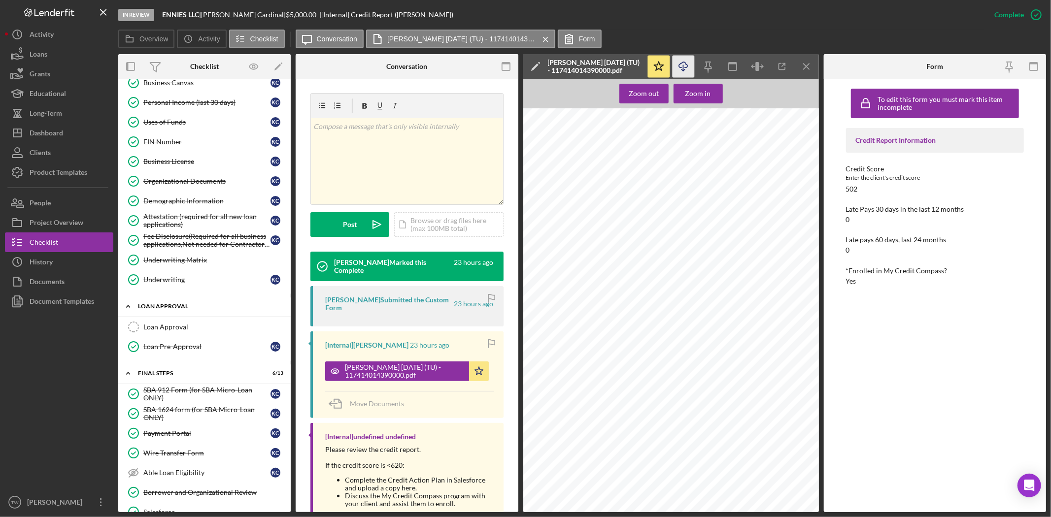
scroll to position [273, 0]
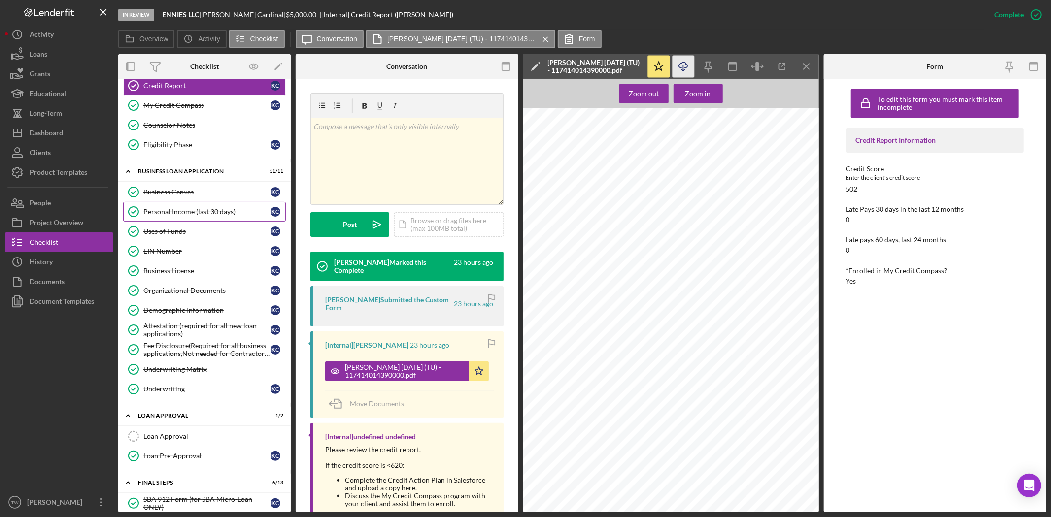
click at [183, 214] on div "Personal Income (last 30 days)" at bounding box center [206, 212] width 127 height 8
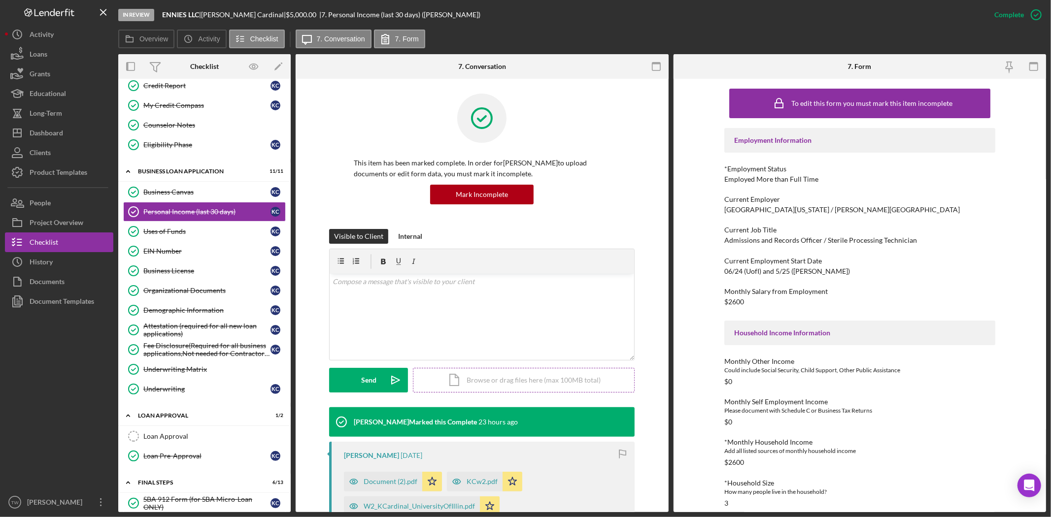
scroll to position [164, 0]
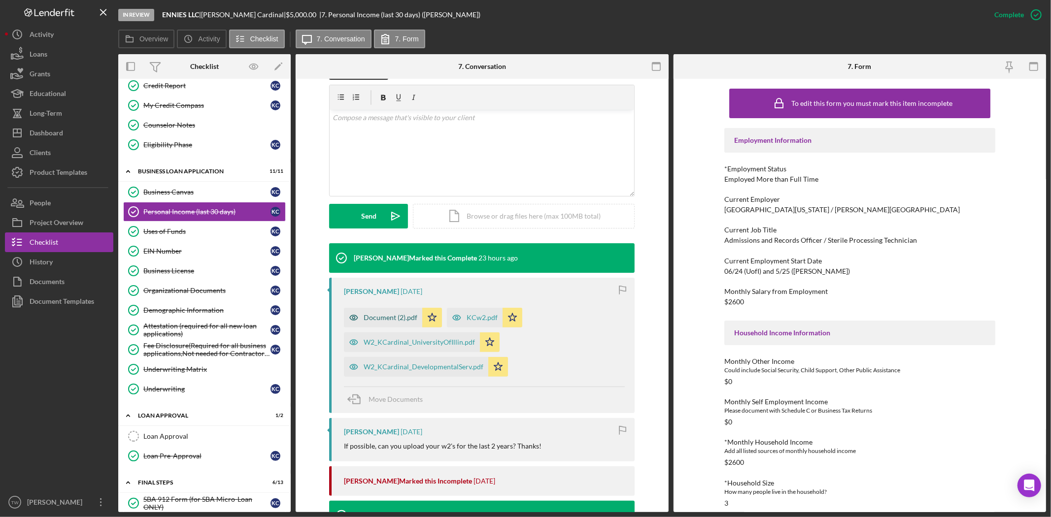
click at [397, 316] on div "Document (2).pdf" at bounding box center [391, 318] width 54 height 8
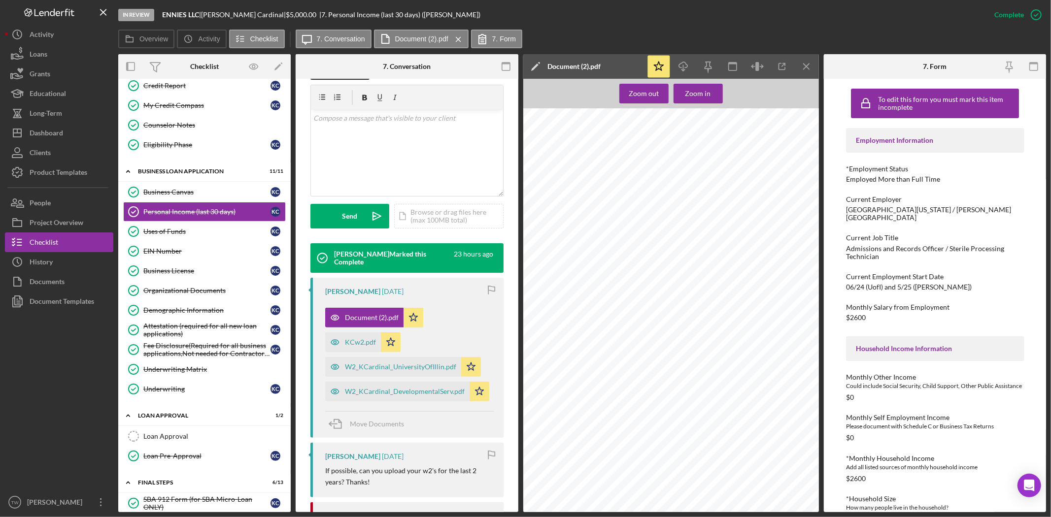
scroll to position [0, 251]
click at [356, 344] on div "KCw2.pdf" at bounding box center [360, 343] width 31 height 8
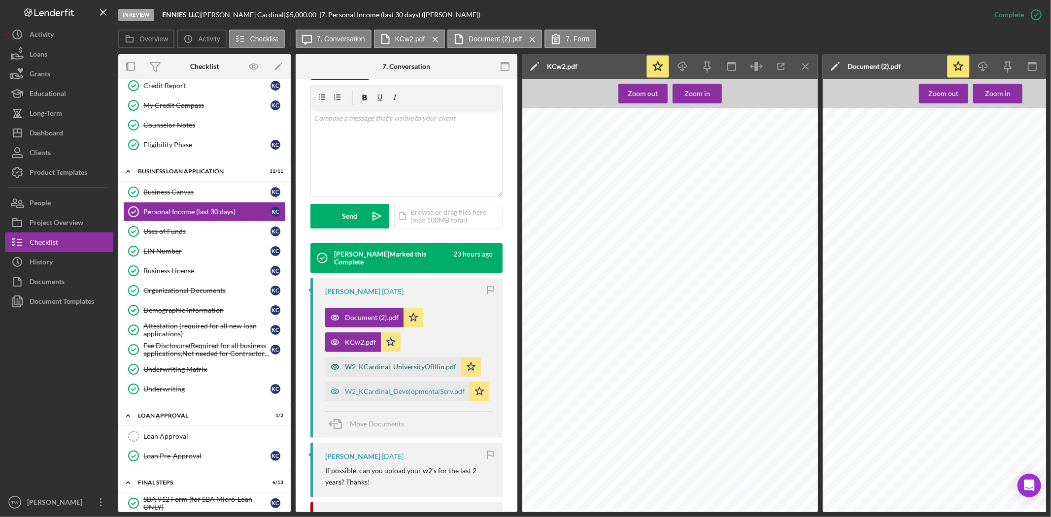
click at [380, 369] on div "W2_KCardinal_UniversityOfIllin.pdf" at bounding box center [400, 367] width 111 height 8
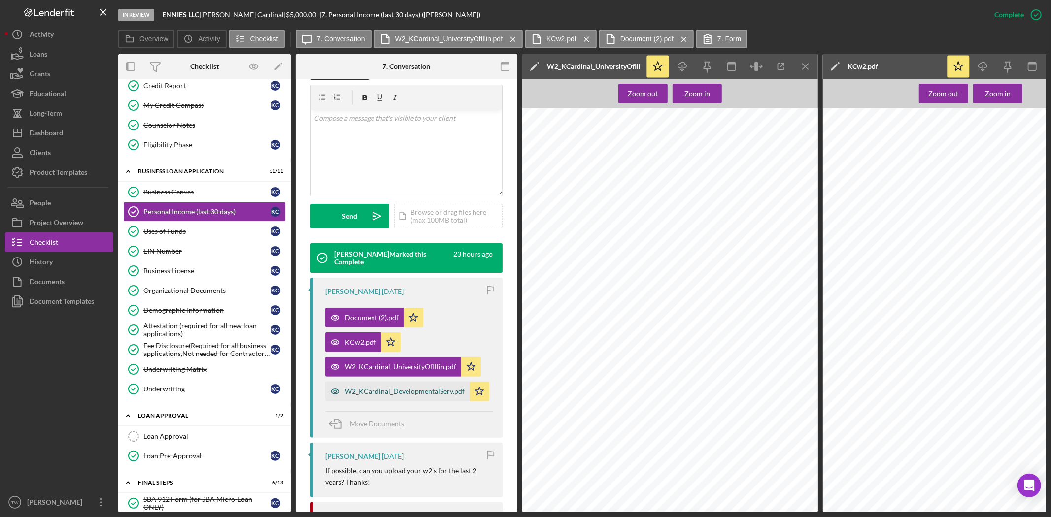
click at [387, 391] on div "W2_KCardinal_DevelopmentalServ.pdf" at bounding box center [405, 392] width 120 height 8
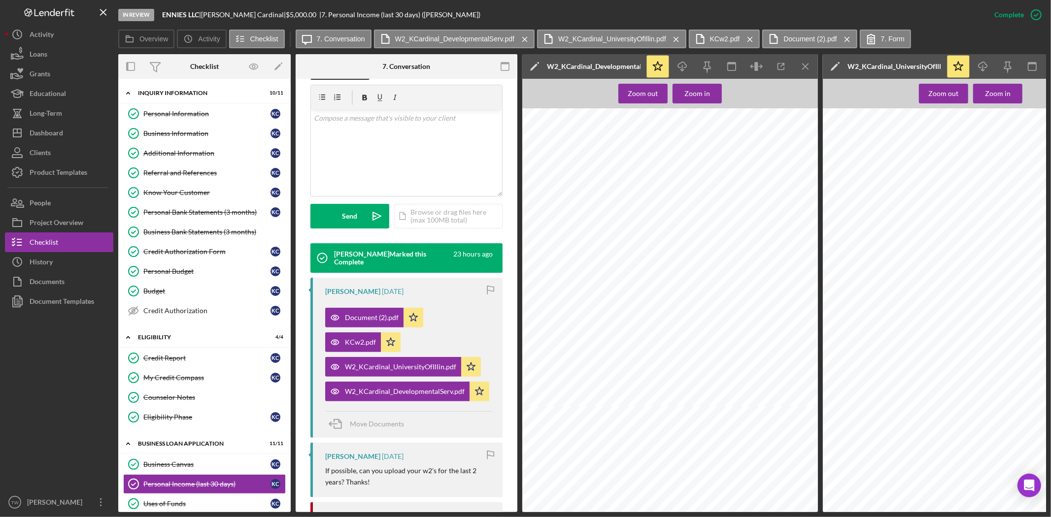
scroll to position [274, 0]
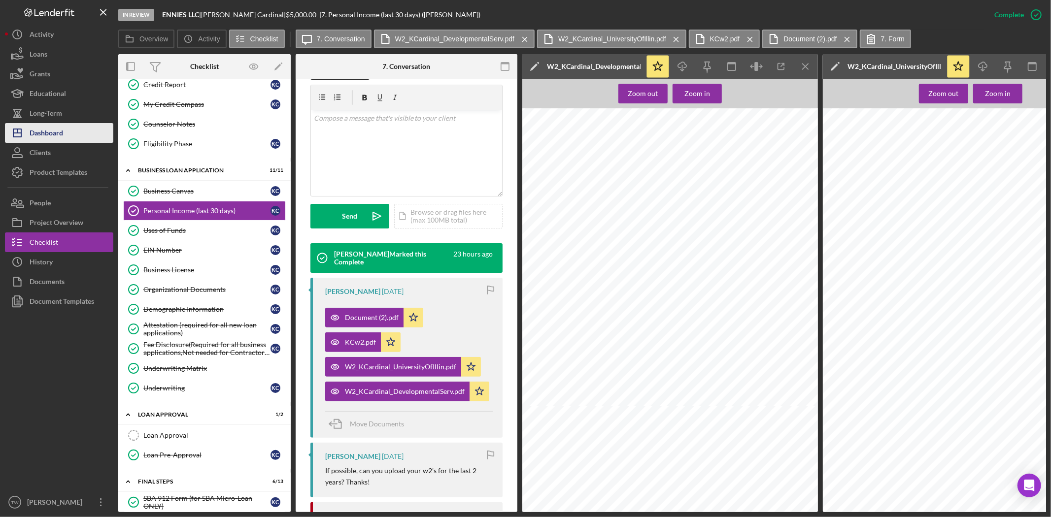
click at [61, 127] on div "Dashboard" at bounding box center [47, 134] width 34 height 22
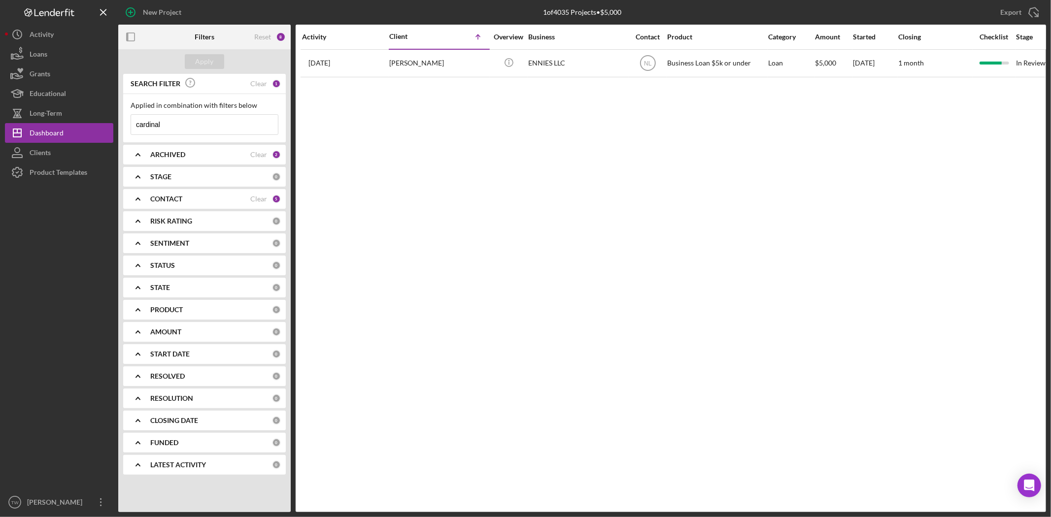
click at [217, 125] on input "cardinal" at bounding box center [204, 125] width 147 height 20
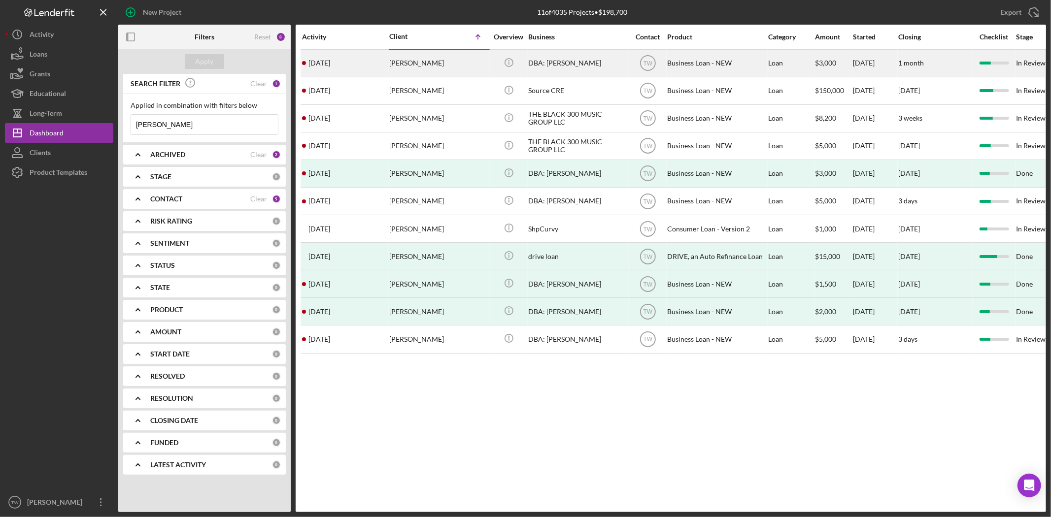
type input "[PERSON_NAME]"
click at [425, 67] on div "[PERSON_NAME]" at bounding box center [438, 63] width 99 height 26
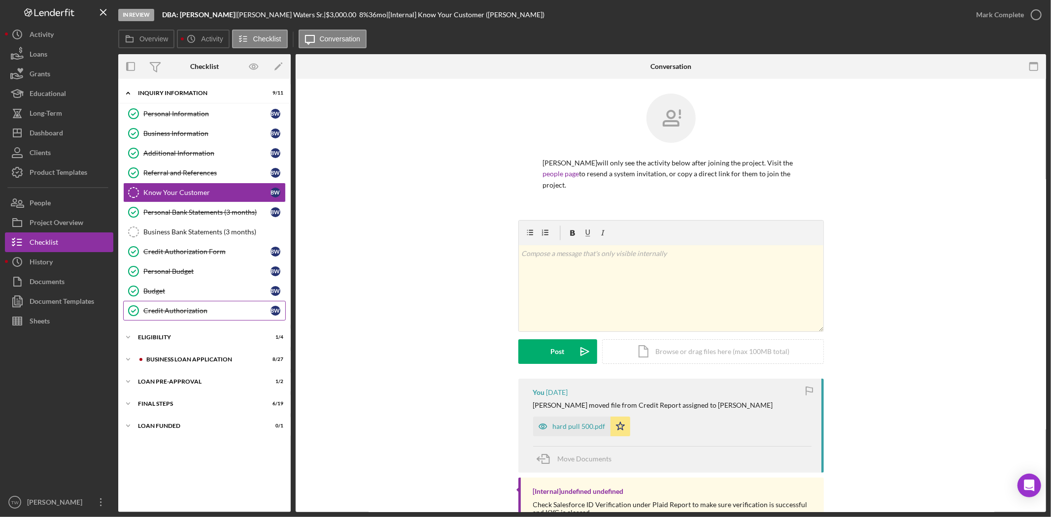
click at [160, 311] on div "Credit Authorization" at bounding box center [206, 311] width 127 height 8
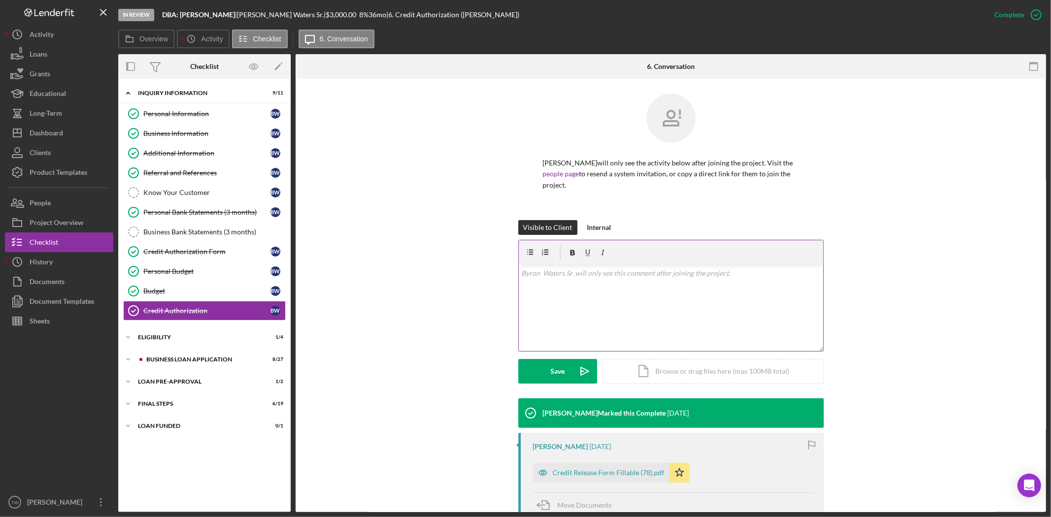
scroll to position [91, 0]
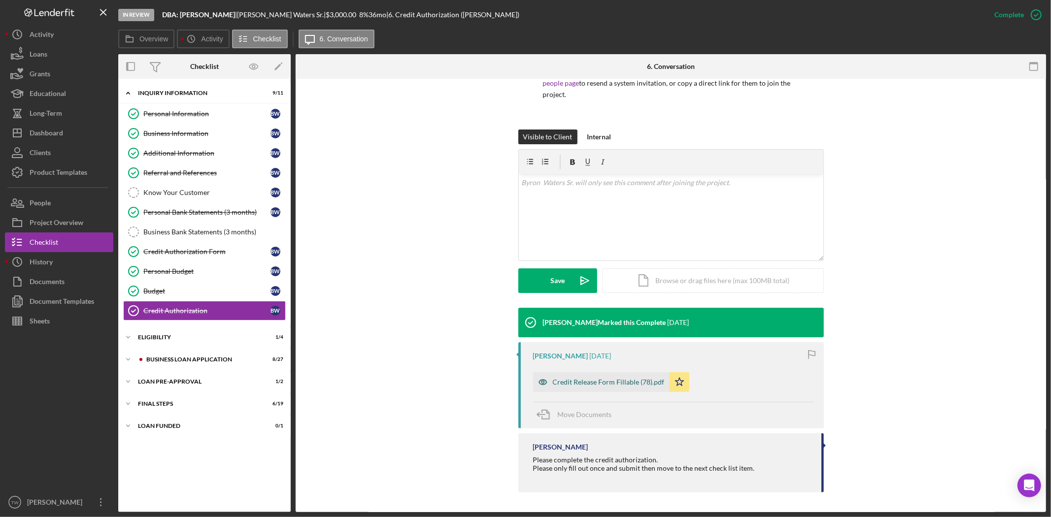
click at [573, 375] on div "Credit Release Form Fillable (78).pdf" at bounding box center [601, 383] width 137 height 20
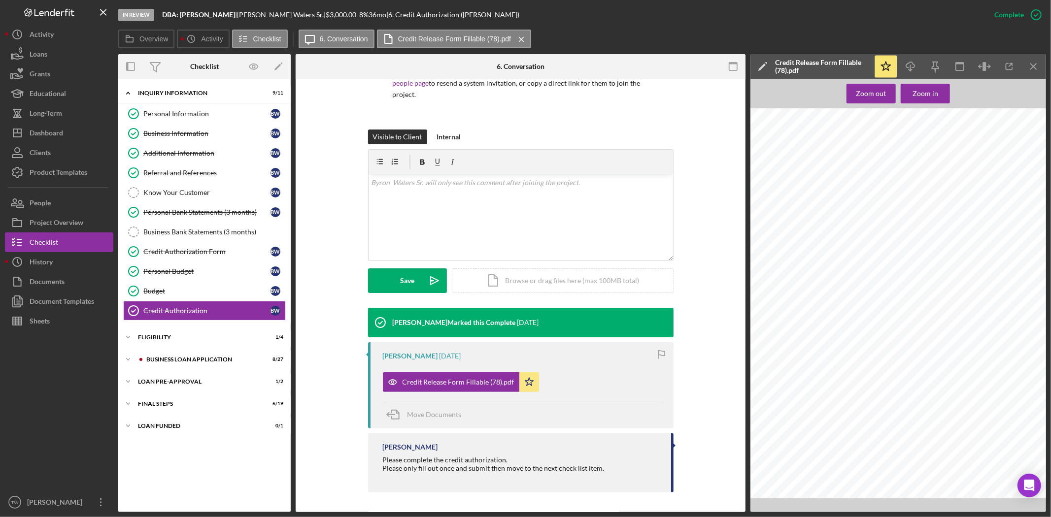
click at [883, 189] on span "496-92-8784" at bounding box center [876, 189] width 25 height 4
click at [927, 92] on div "Zoom in" at bounding box center [926, 94] width 26 height 20
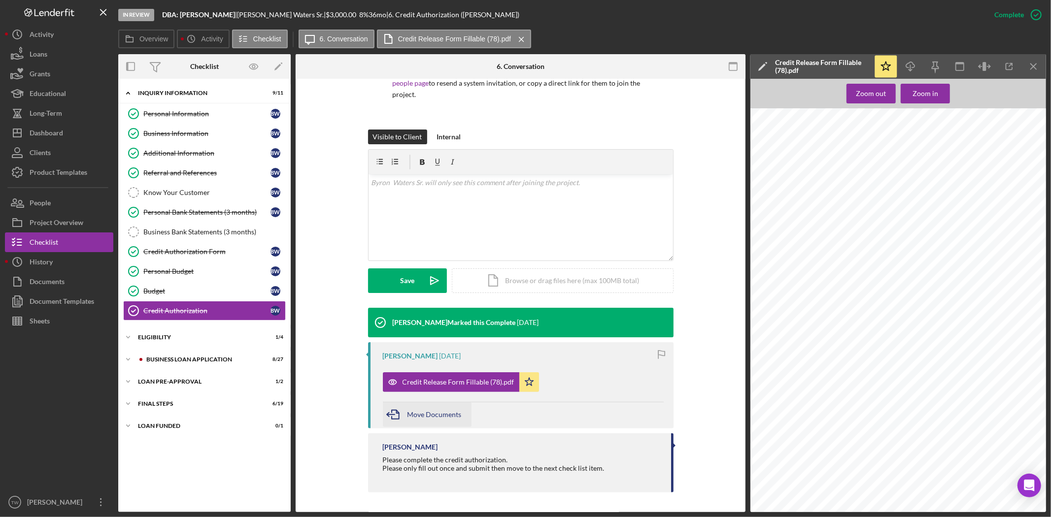
click at [415, 407] on div "Move Documents" at bounding box center [435, 415] width 54 height 25
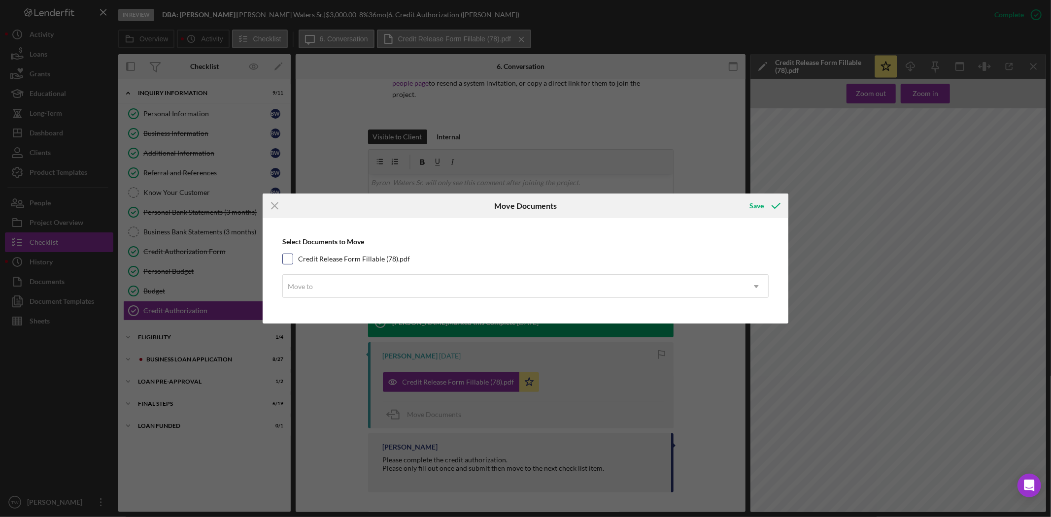
click at [360, 260] on label "Credit Release Form Fillable (78).pdf" at bounding box center [354, 259] width 112 height 10
click at [293, 260] on input "Credit Release Form Fillable (78).pdf" at bounding box center [288, 259] width 10 height 10
checkbox input "true"
click at [274, 200] on icon "Icon/Menu Close" at bounding box center [275, 206] width 25 height 25
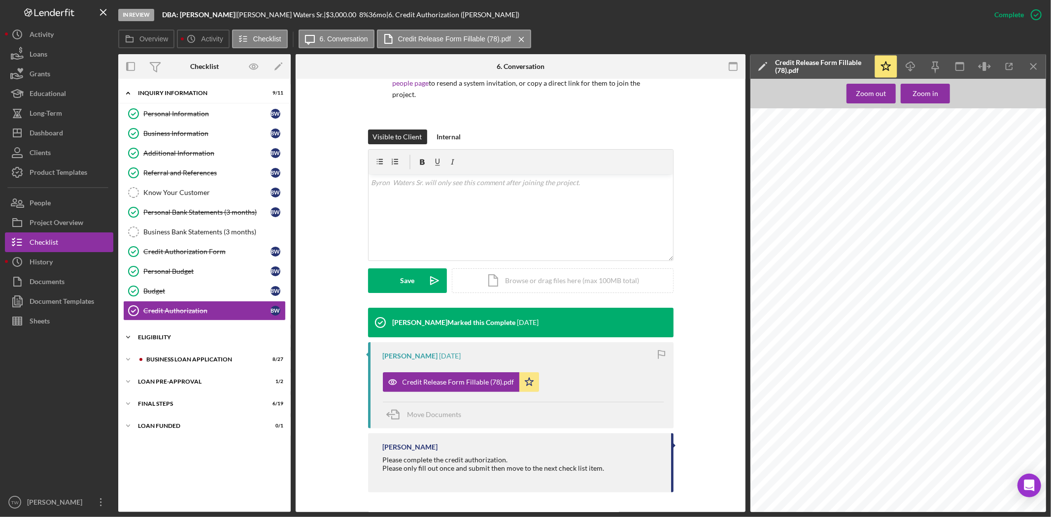
click at [165, 334] on div "Icon/Expander ELIGIBILITY 1 / 4" at bounding box center [204, 338] width 172 height 20
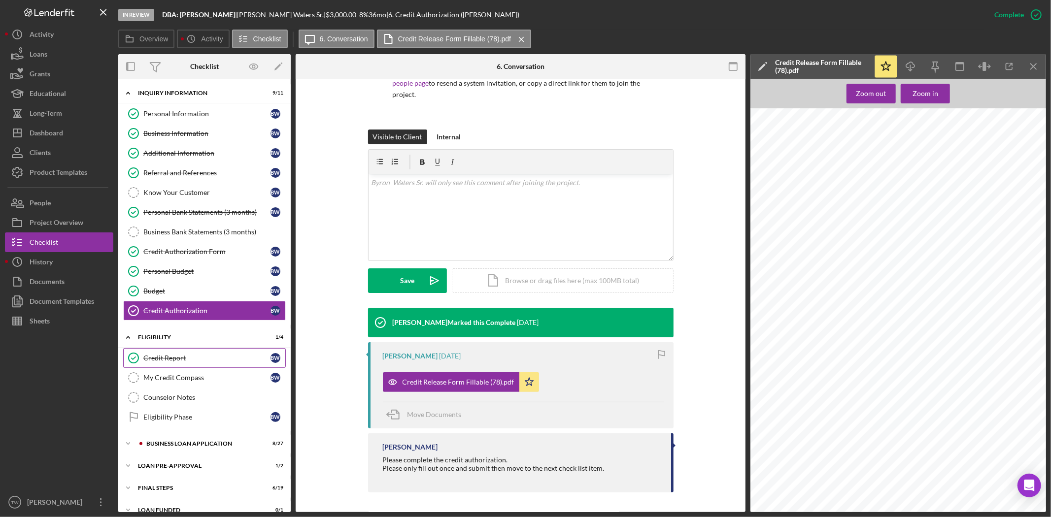
click at [181, 360] on div "Credit Report" at bounding box center [206, 358] width 127 height 8
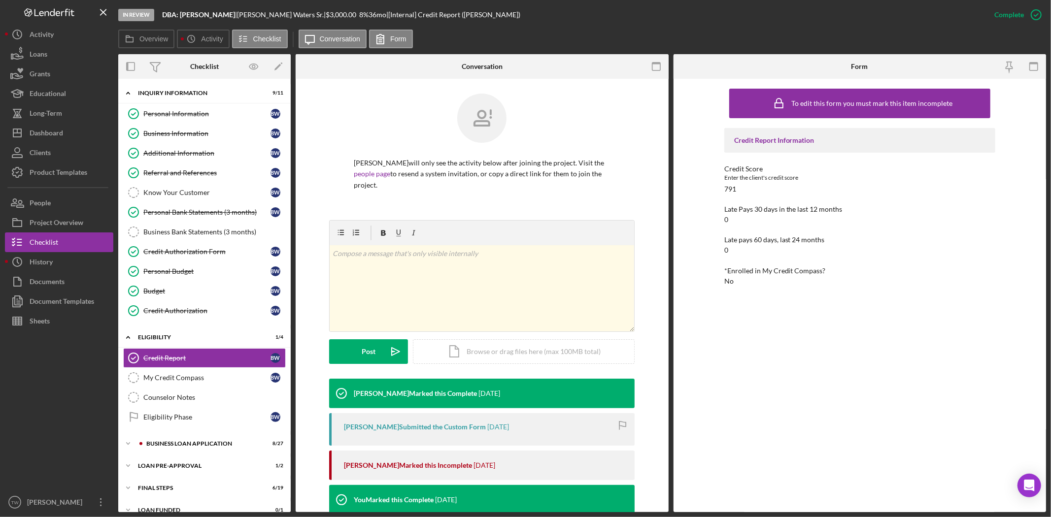
scroll to position [274, 0]
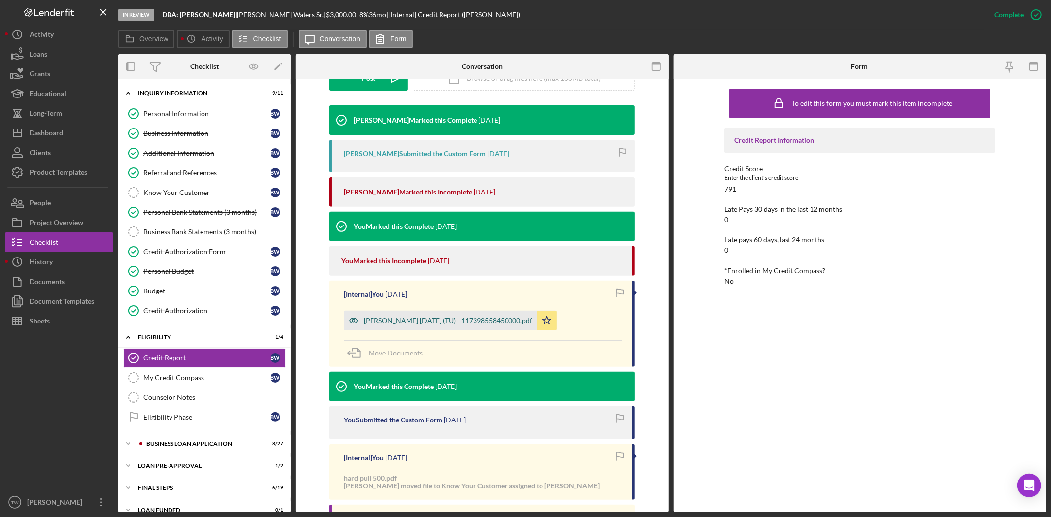
click at [463, 318] on div "[PERSON_NAME] [DATE] (TU) - 117398558450000.pdf" at bounding box center [448, 321] width 169 height 8
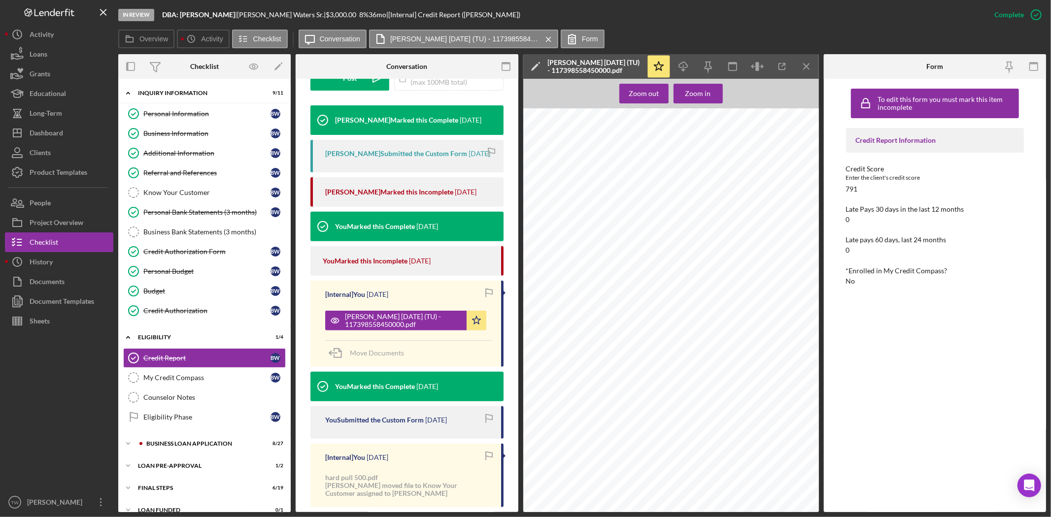
scroll to position [15, 0]
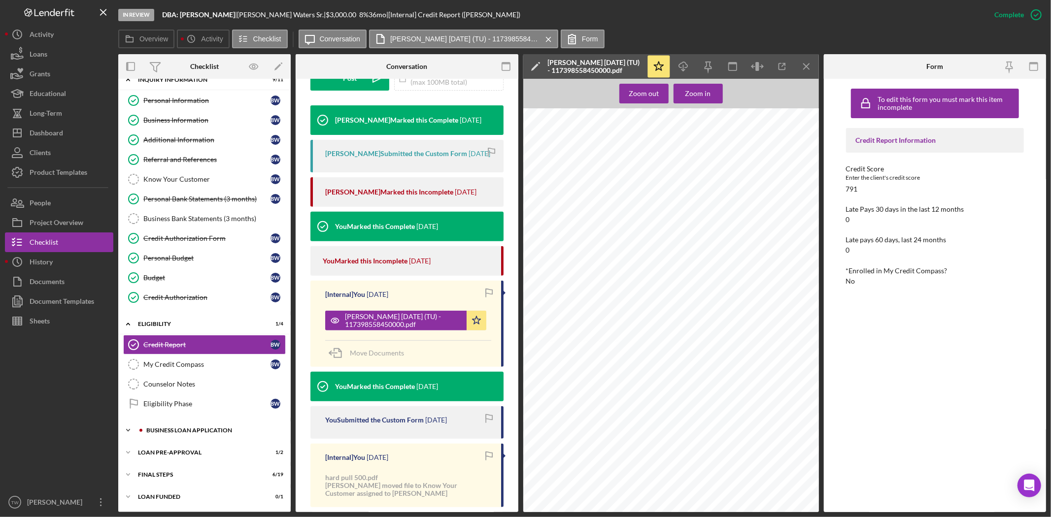
click at [189, 433] on div "BUSINESS LOAN APPLICATION" at bounding box center [212, 431] width 132 height 6
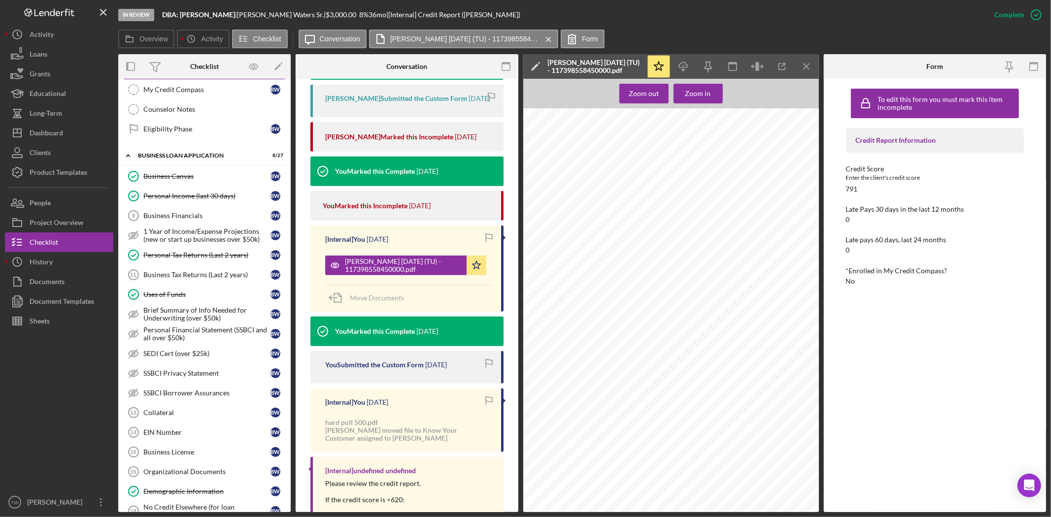
scroll to position [1205, 0]
click at [86, 136] on button "Icon/Dashboard Dashboard" at bounding box center [59, 133] width 108 height 20
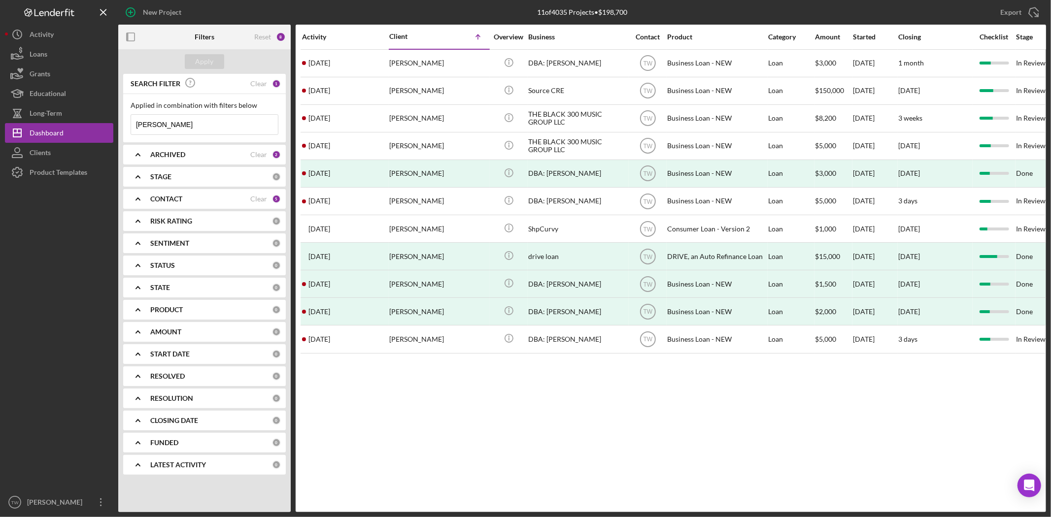
click at [196, 120] on input "[PERSON_NAME]" at bounding box center [204, 125] width 147 height 20
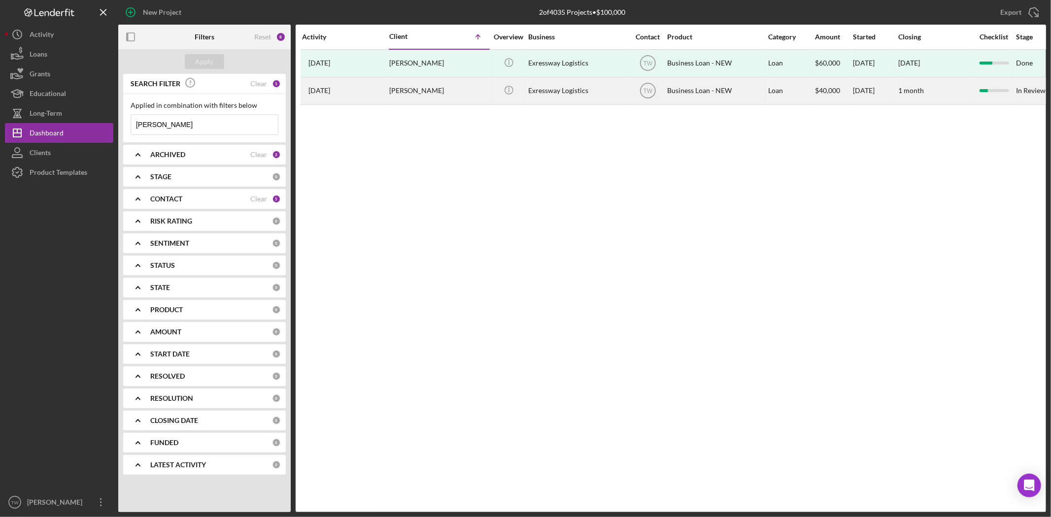
type input "[PERSON_NAME]"
click at [418, 87] on div "[PERSON_NAME]" at bounding box center [438, 91] width 99 height 26
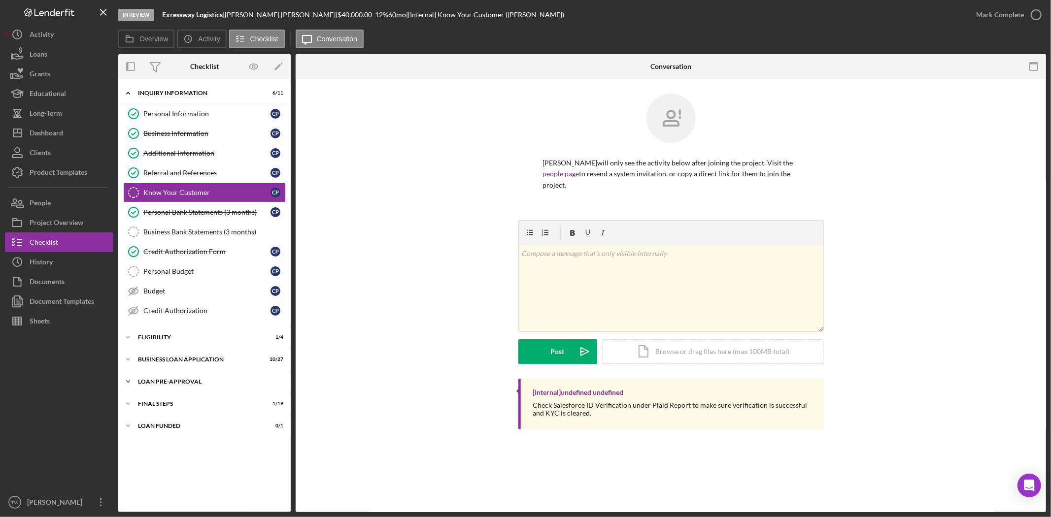
click at [163, 385] on div "LOAN PRE-APPROVAL" at bounding box center [208, 382] width 140 height 6
click at [161, 400] on div "Loan Approval" at bounding box center [214, 403] width 142 height 8
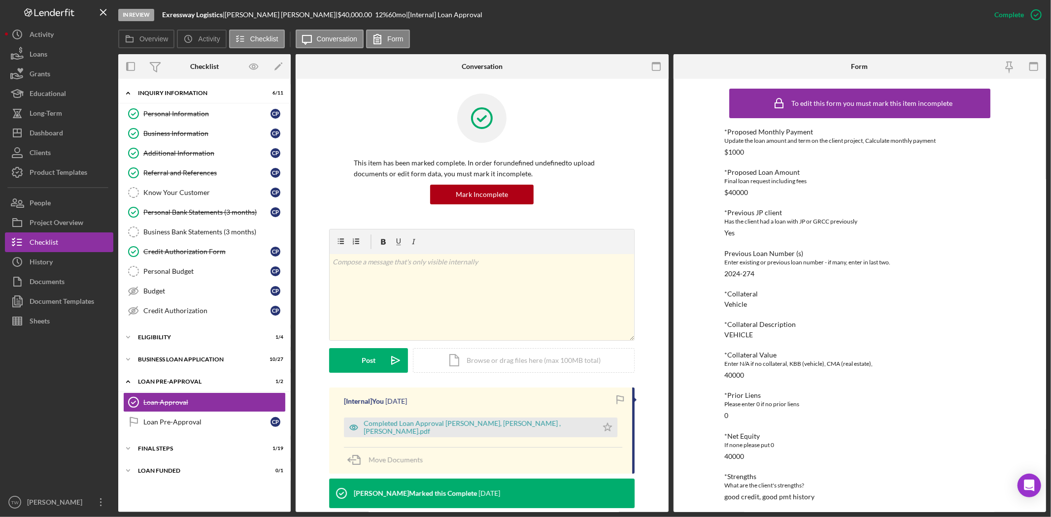
scroll to position [219, 0]
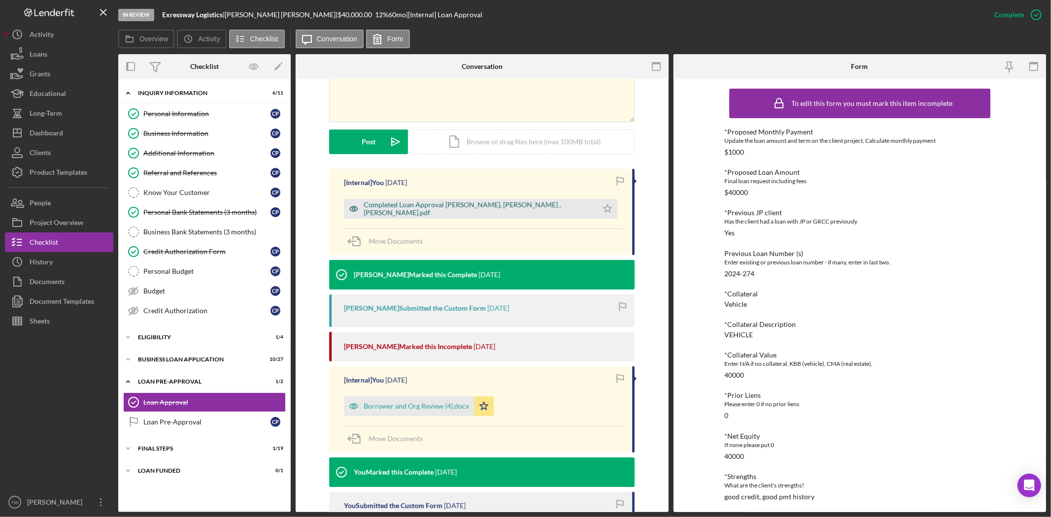
click at [475, 208] on div "Completed Loan Approval [PERSON_NAME], [PERSON_NAME] , [PERSON_NAME].pdf" at bounding box center [478, 209] width 229 height 16
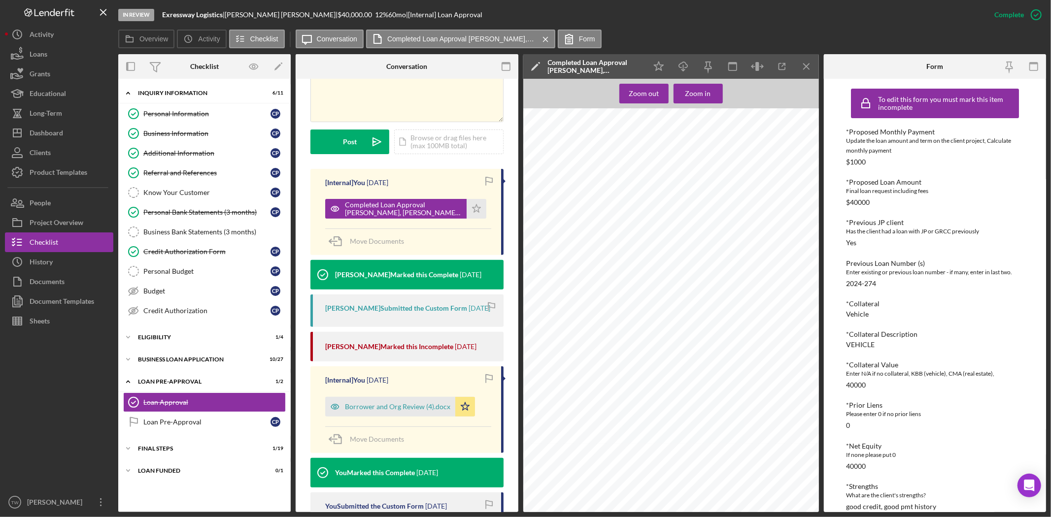
scroll to position [120, 0]
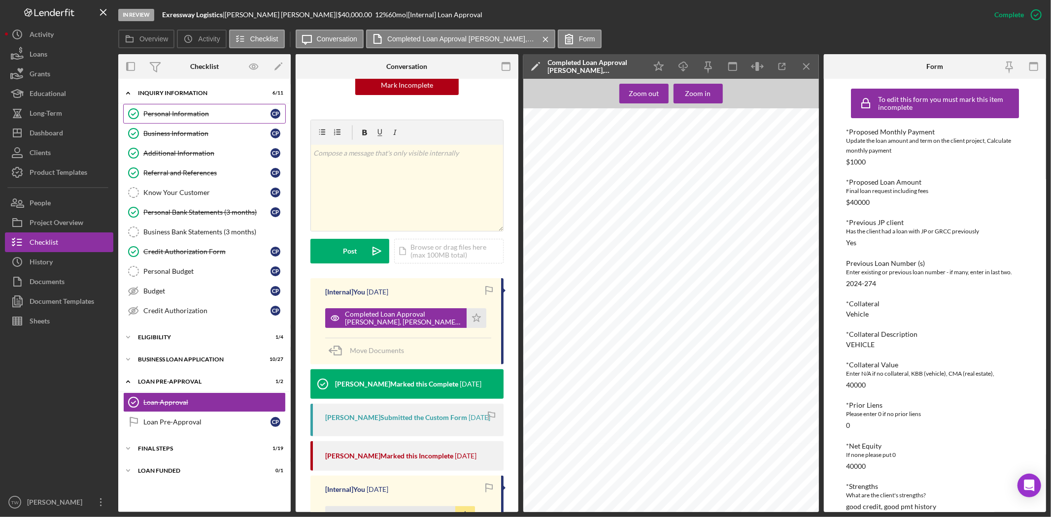
click at [171, 111] on div "Personal Information" at bounding box center [206, 114] width 127 height 8
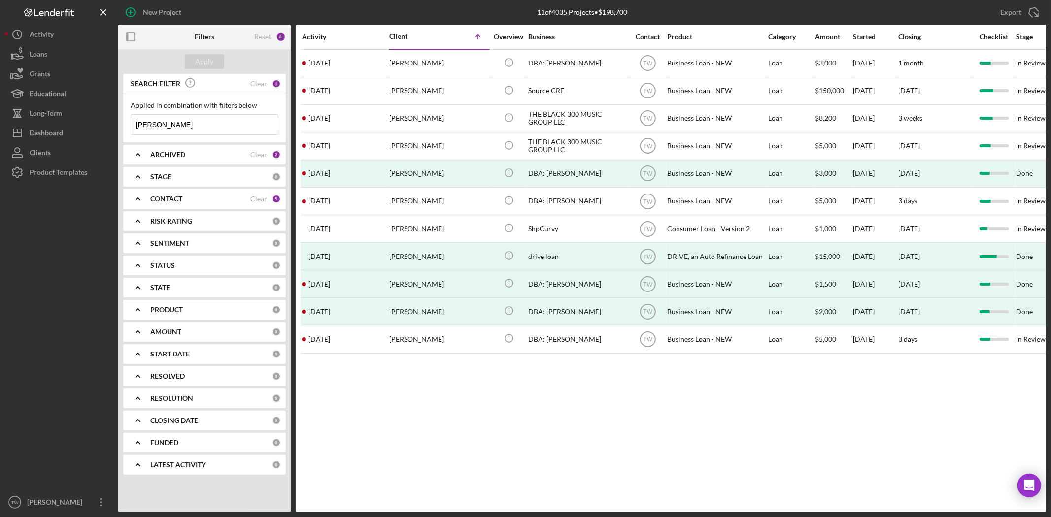
click at [213, 127] on input "[PERSON_NAME]" at bounding box center [204, 125] width 147 height 20
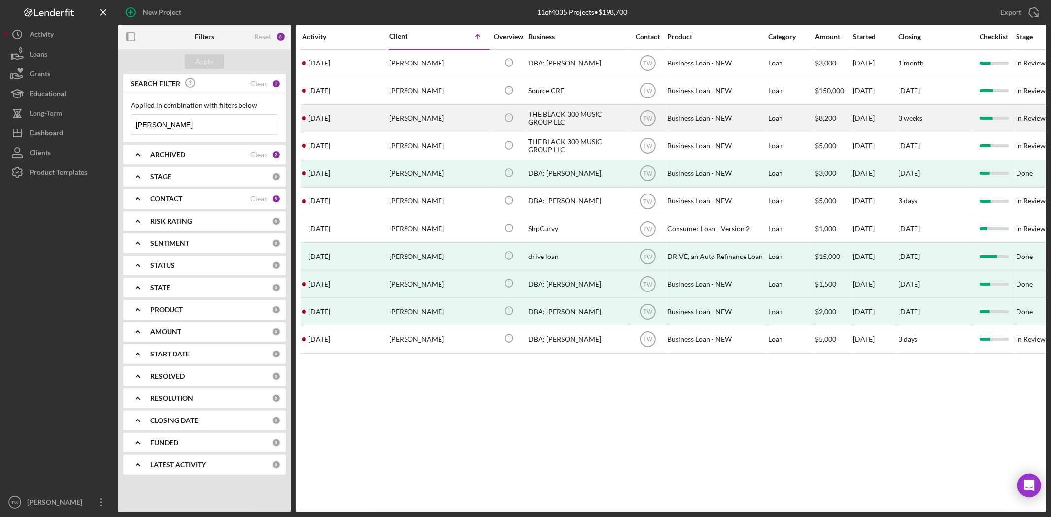
click at [426, 113] on div "[PERSON_NAME]" at bounding box center [438, 118] width 99 height 26
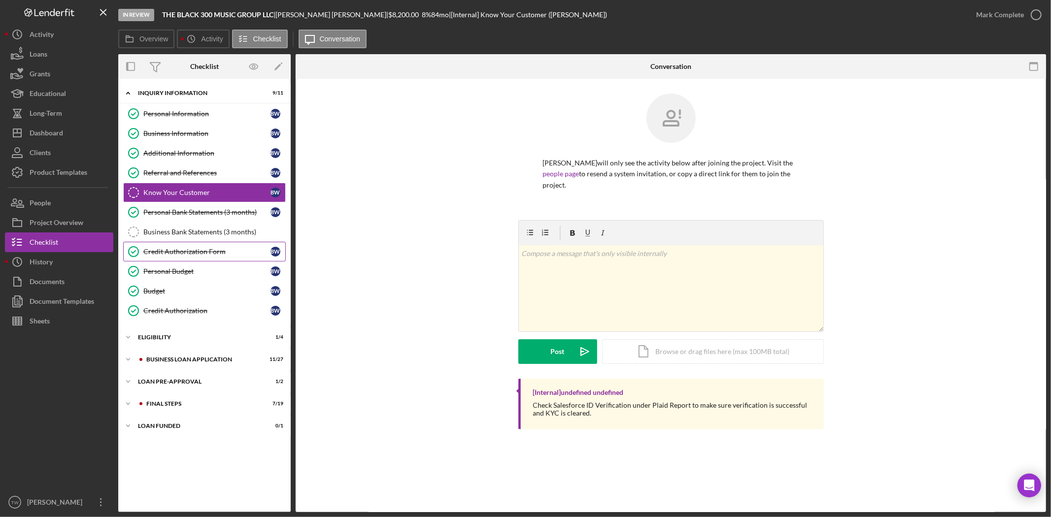
click at [168, 252] on div "Credit Authorization Form" at bounding box center [206, 252] width 127 height 8
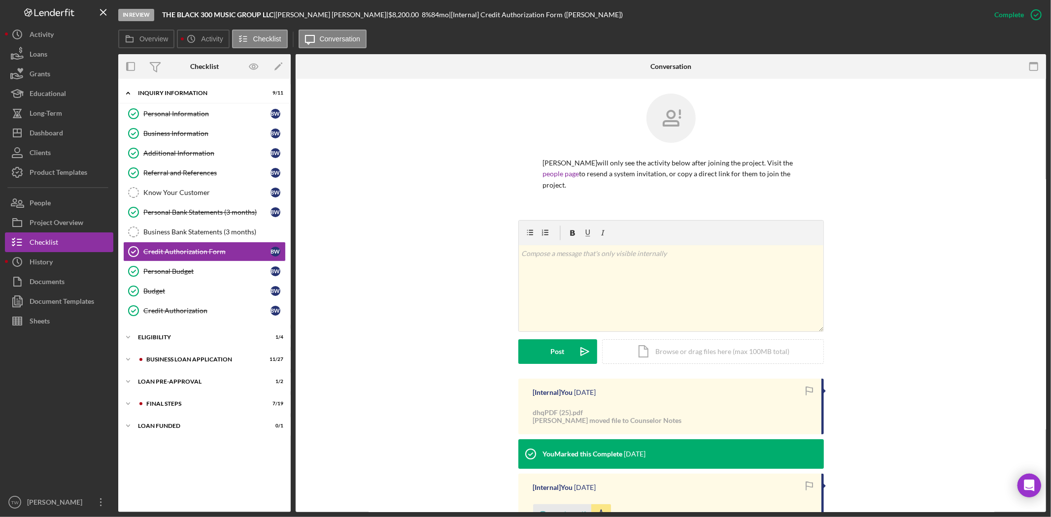
scroll to position [164, 0]
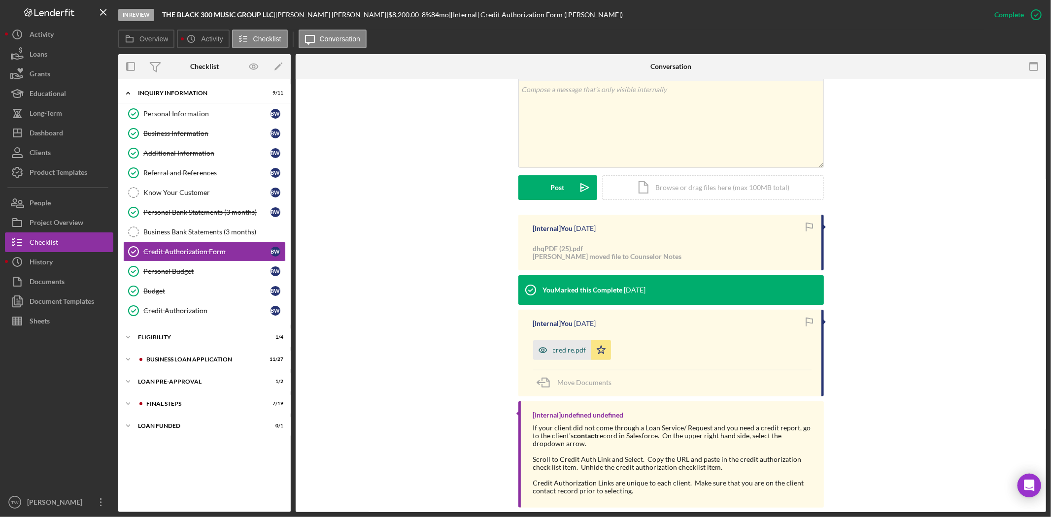
click at [568, 354] on div "cred re.pdf" at bounding box center [562, 351] width 58 height 20
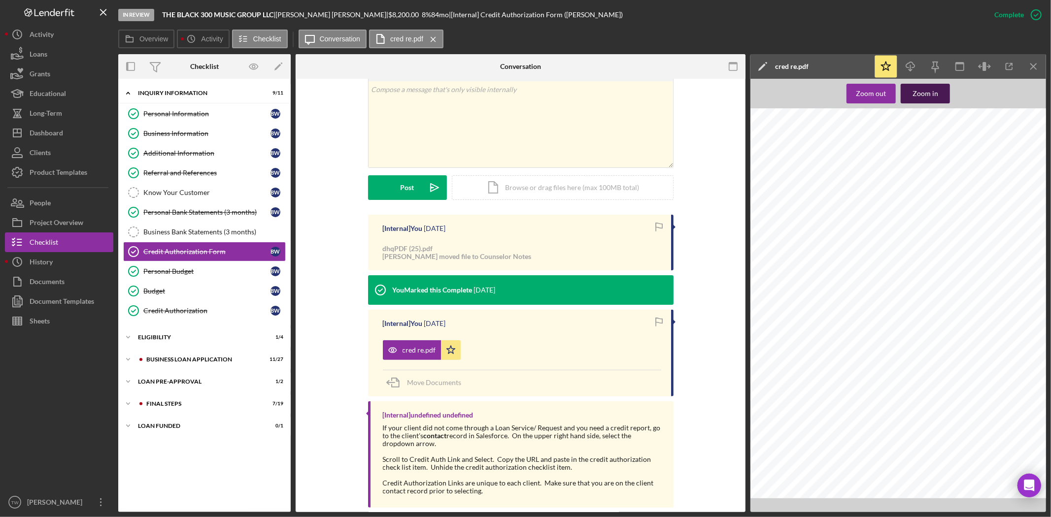
click at [932, 91] on div "Zoom in" at bounding box center [926, 94] width 26 height 20
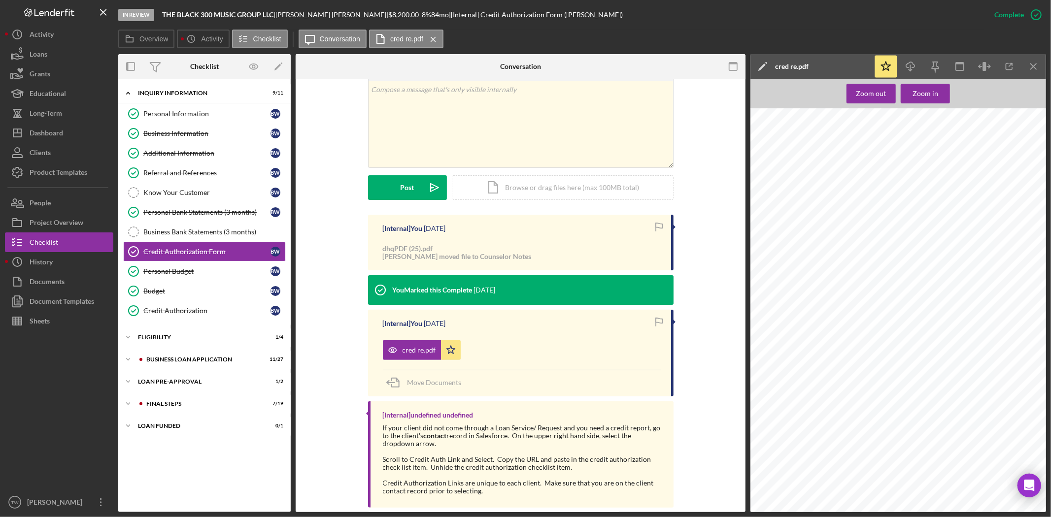
scroll to position [0, 0]
